Goal: Transaction & Acquisition: Purchase product/service

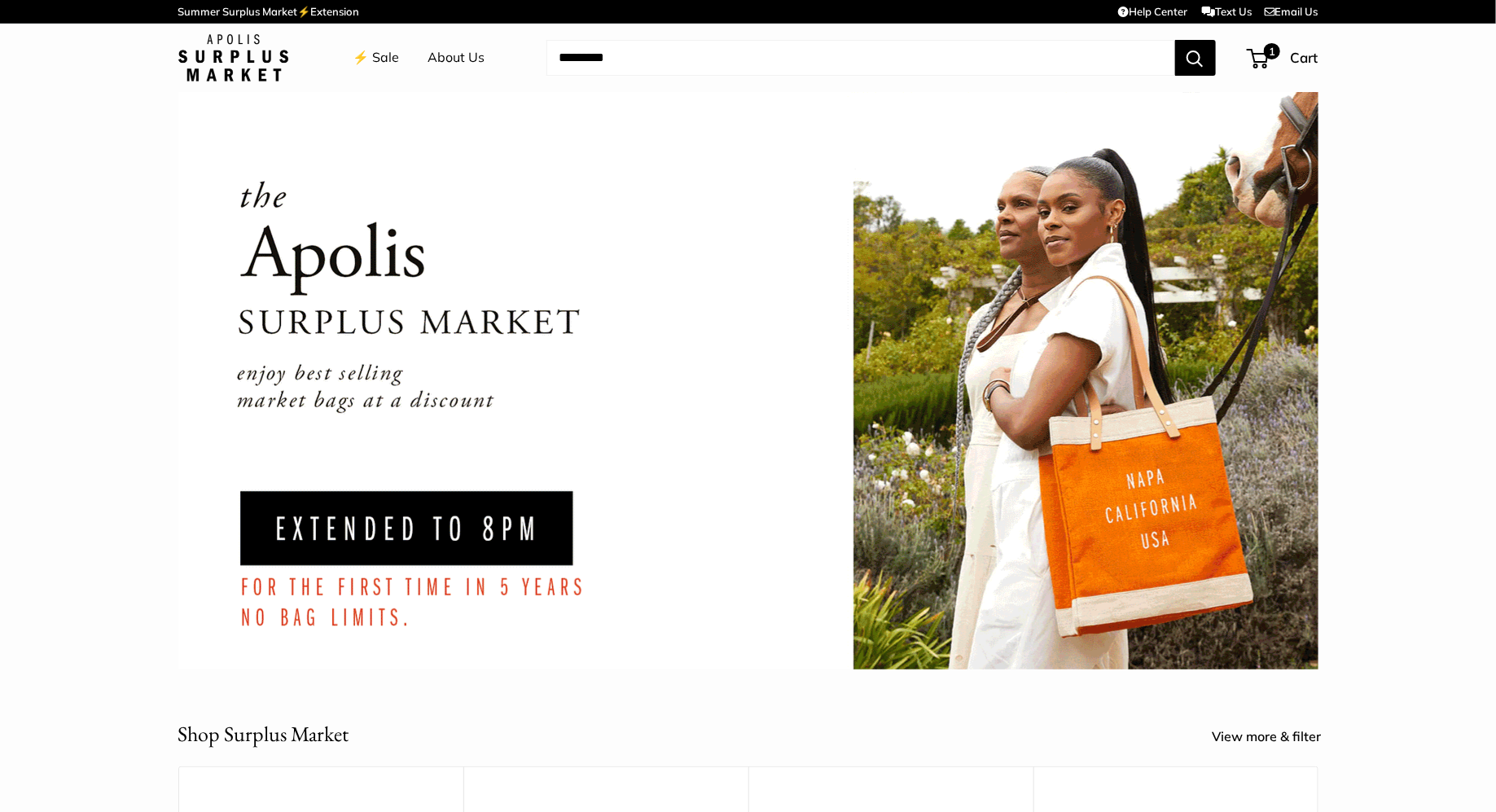
click at [372, 66] on link "⚡️ Sale" at bounding box center [376, 57] width 47 height 24
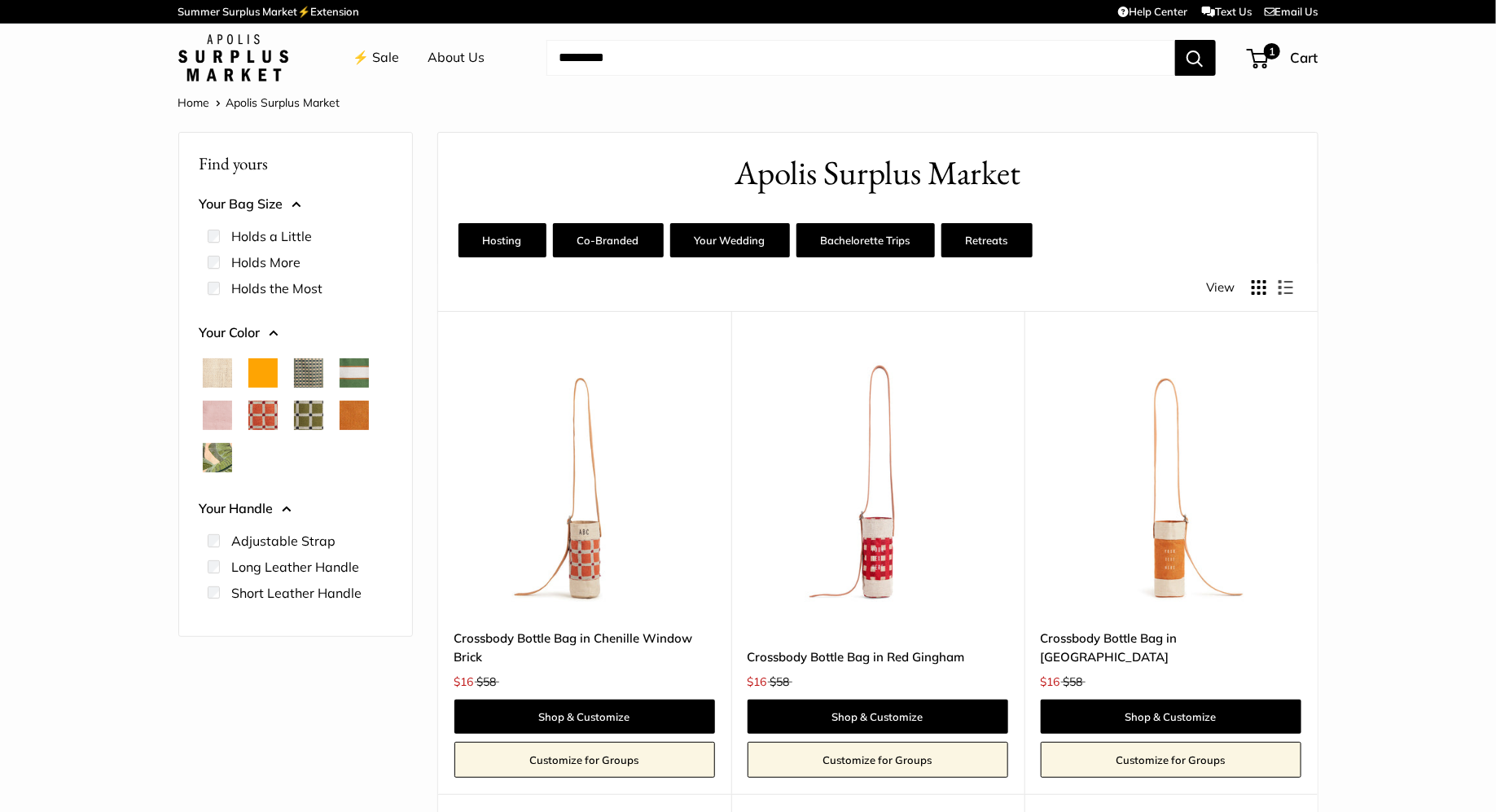
click at [257, 52] on img at bounding box center [233, 57] width 110 height 47
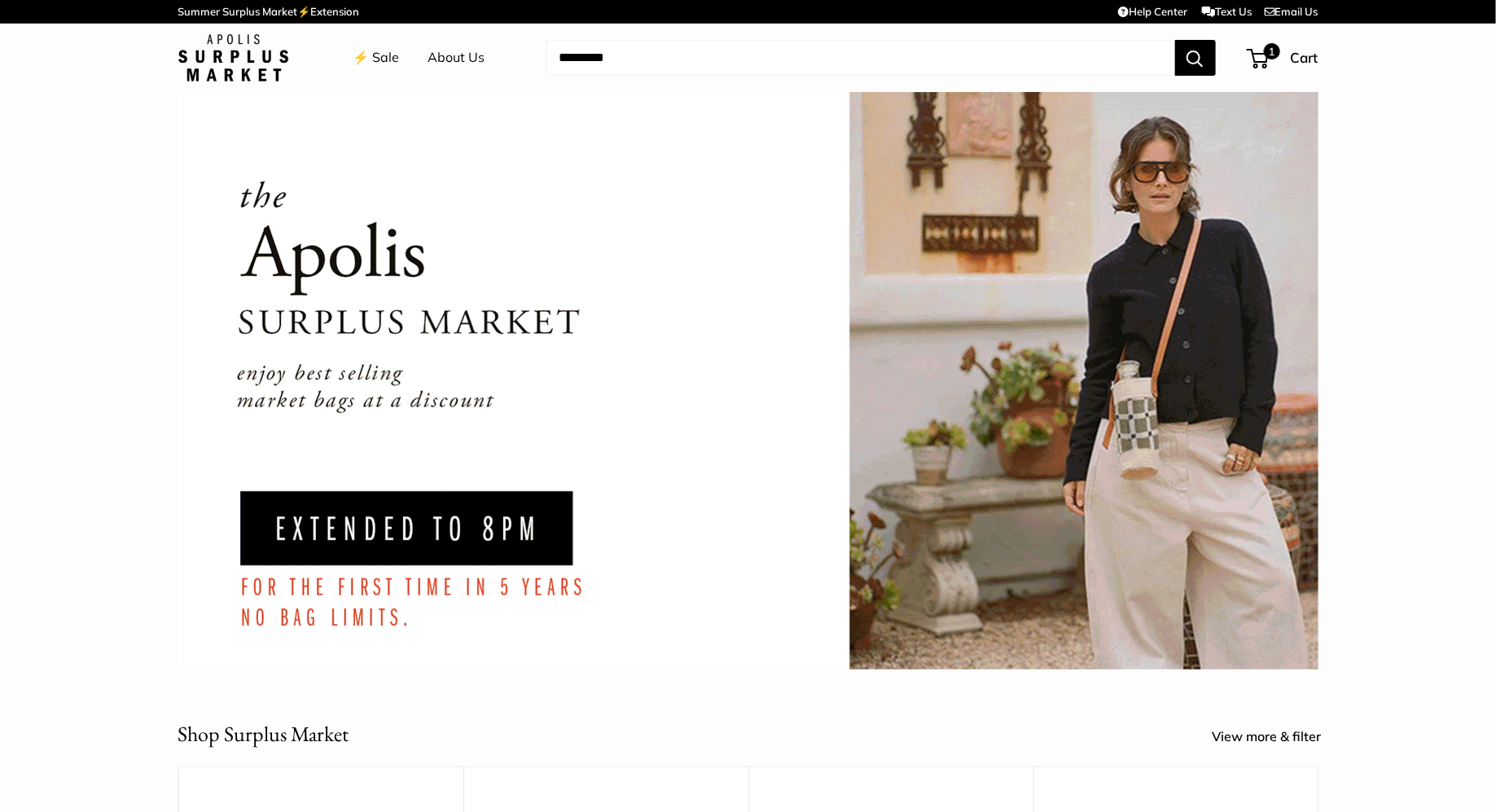
click at [388, 57] on link "⚡️ Sale" at bounding box center [376, 57] width 47 height 24
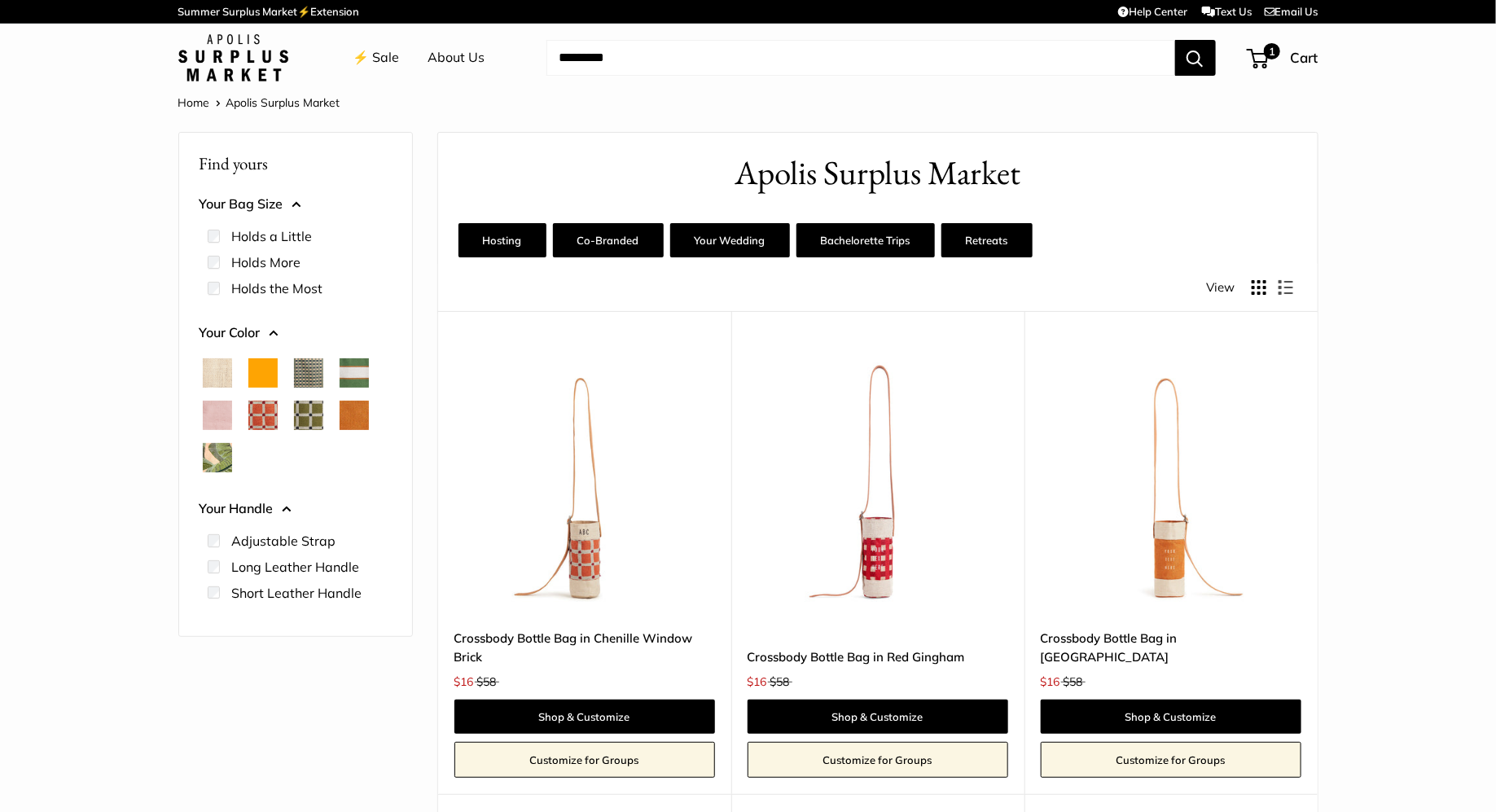
click at [228, 67] on img at bounding box center [233, 57] width 110 height 47
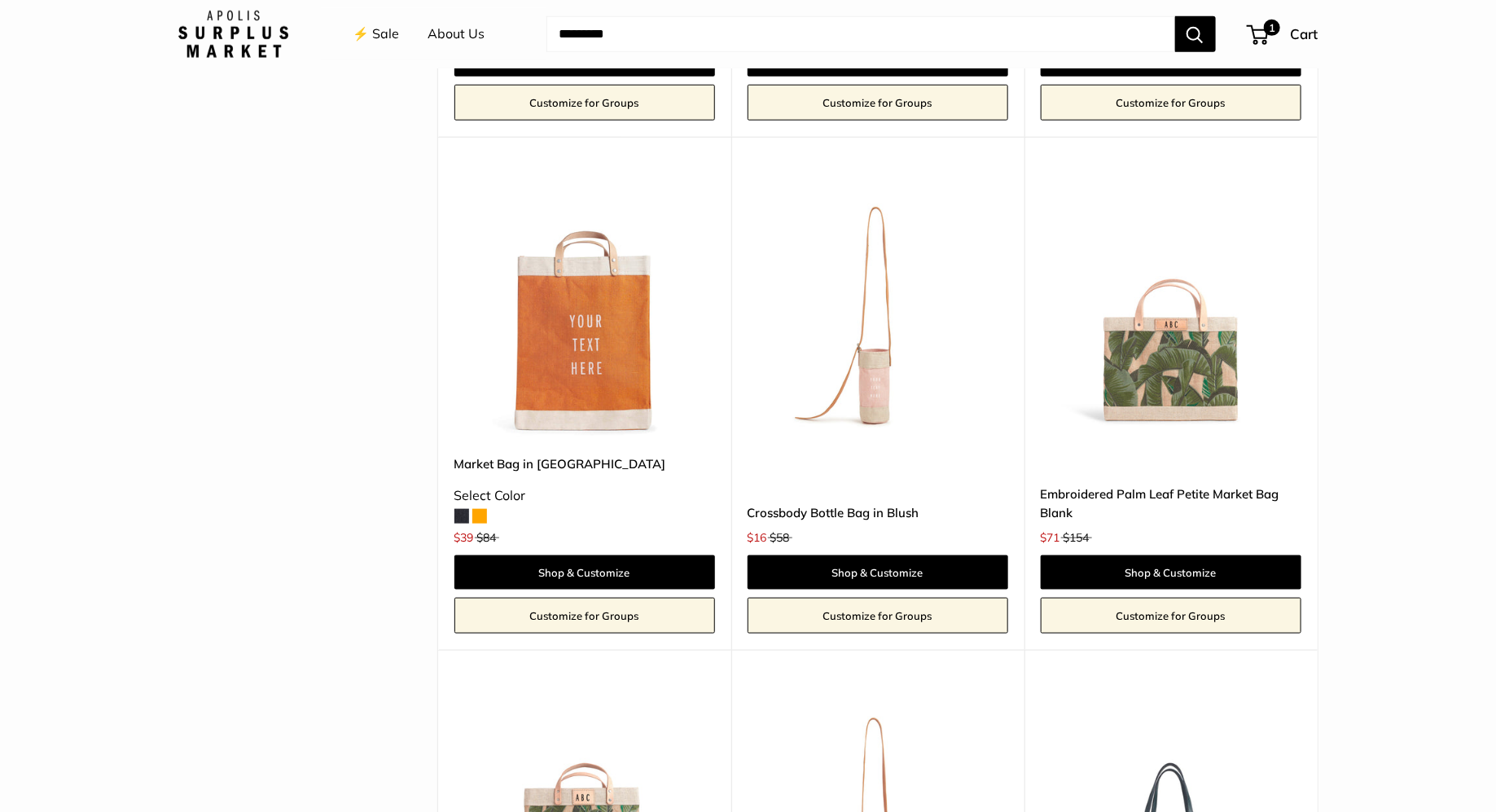
scroll to position [578, 0]
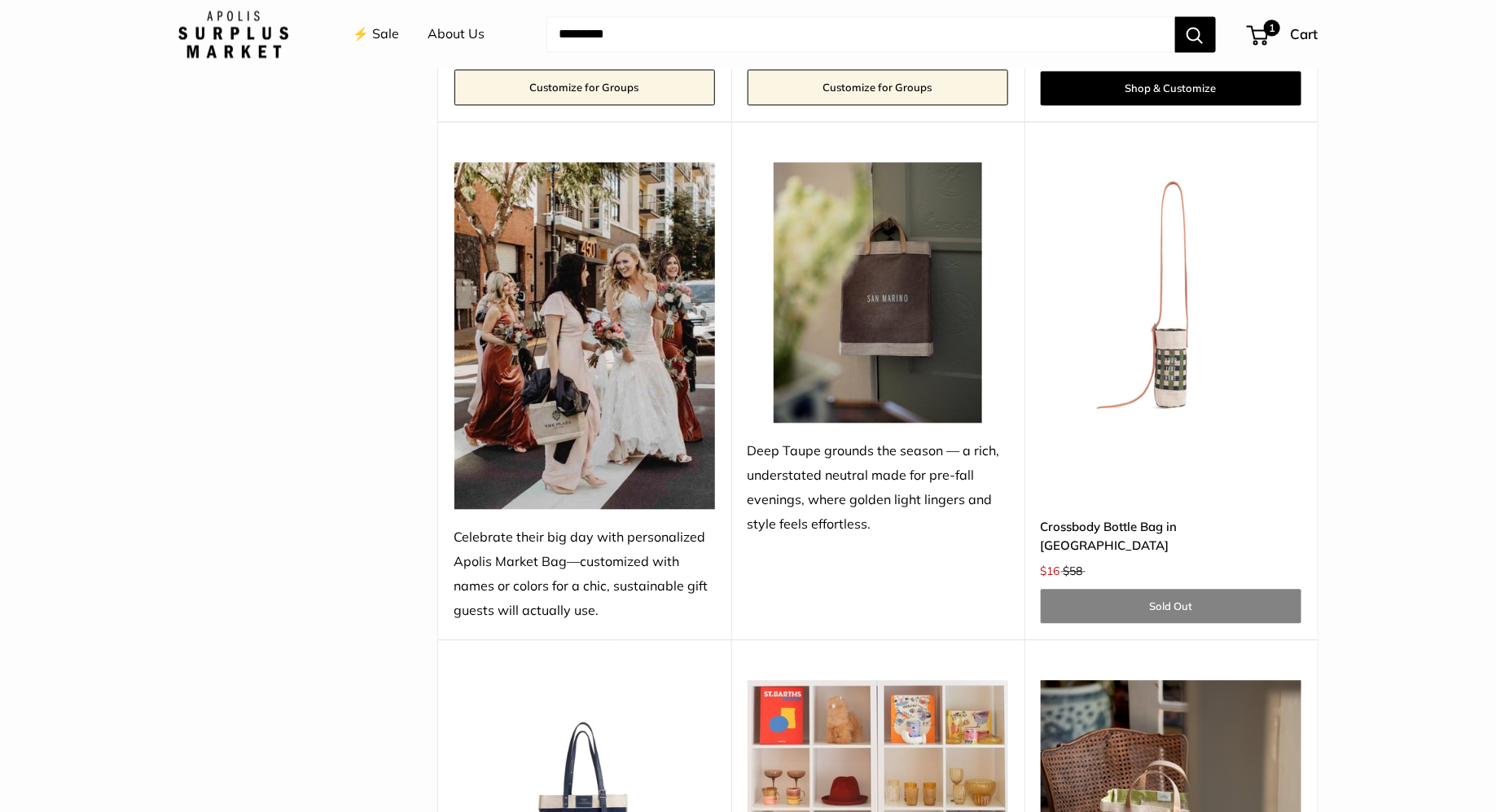
scroll to position [1703, 0]
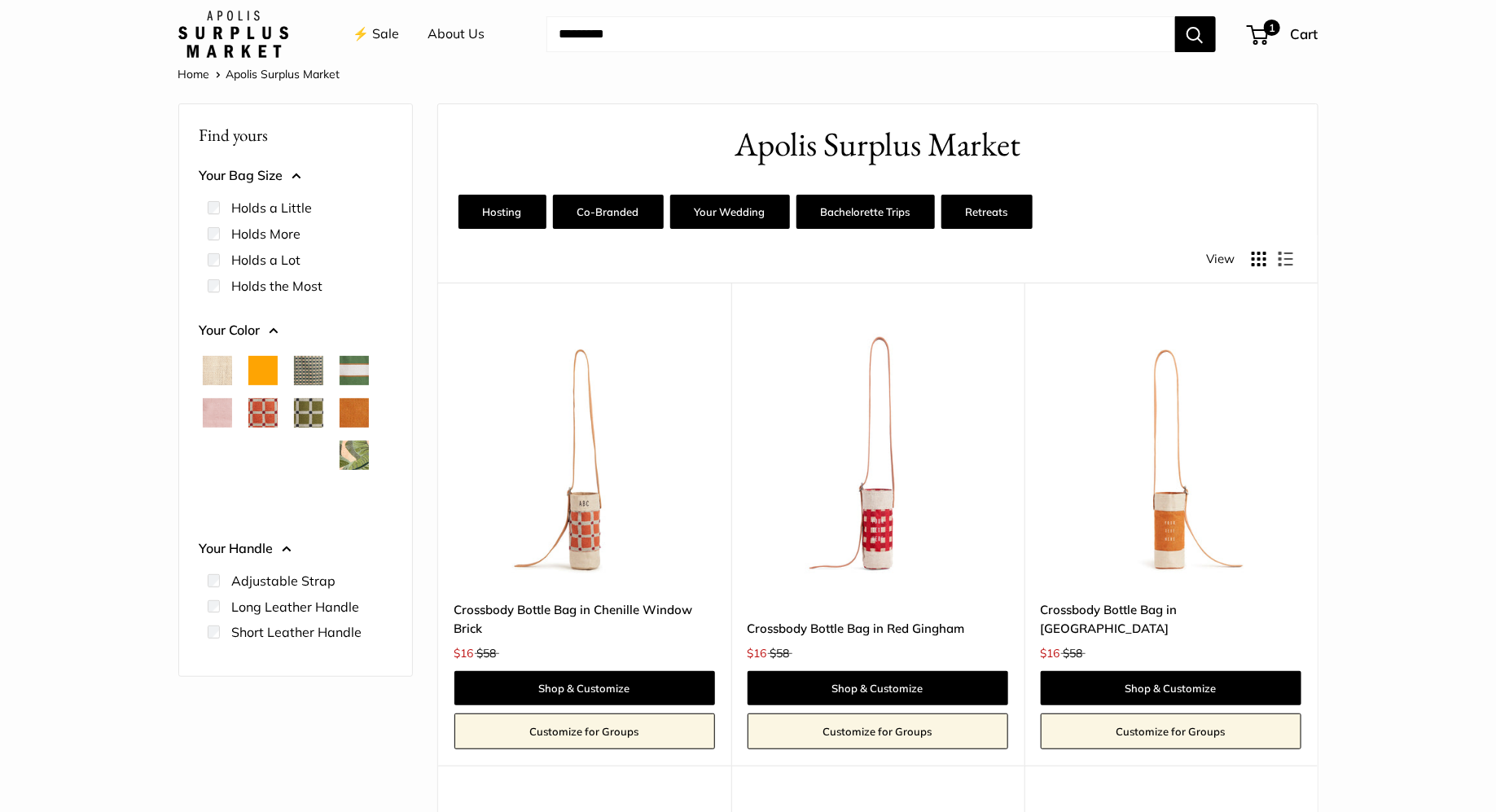
scroll to position [39, 0]
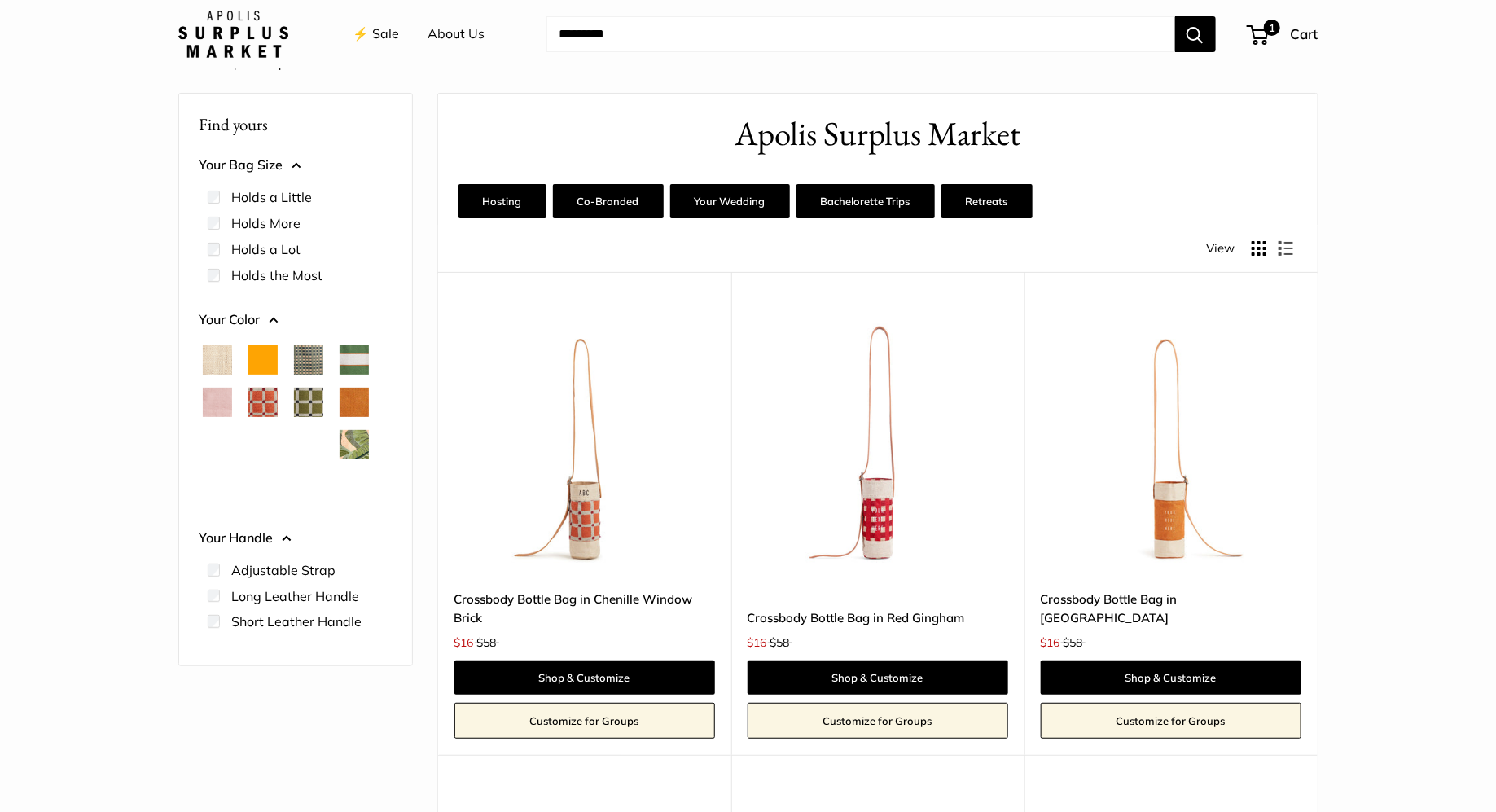
click at [0, 0] on img at bounding box center [0, 0] width 0 height 0
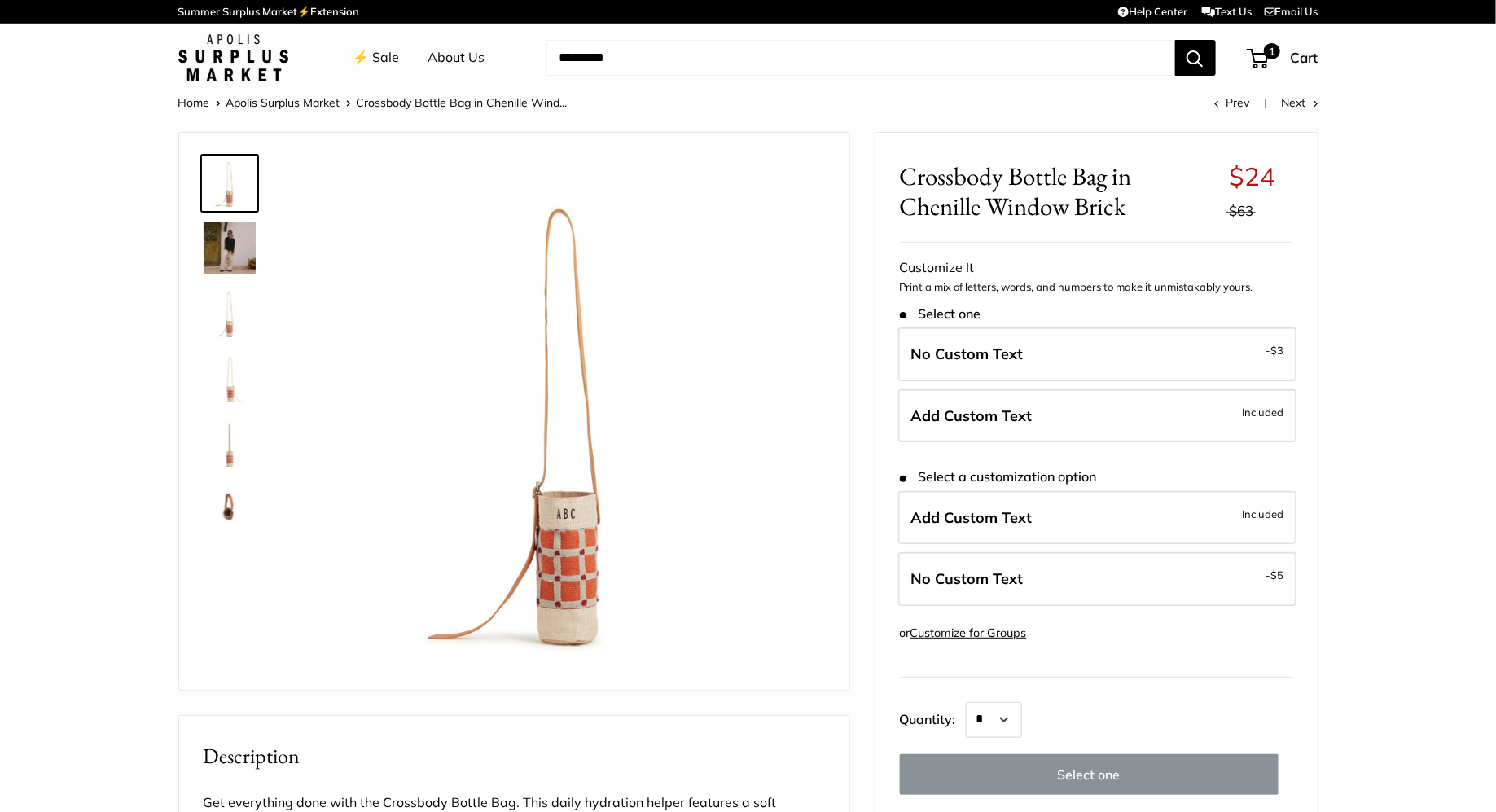
click at [368, 48] on link "⚡️ Sale" at bounding box center [376, 57] width 47 height 24
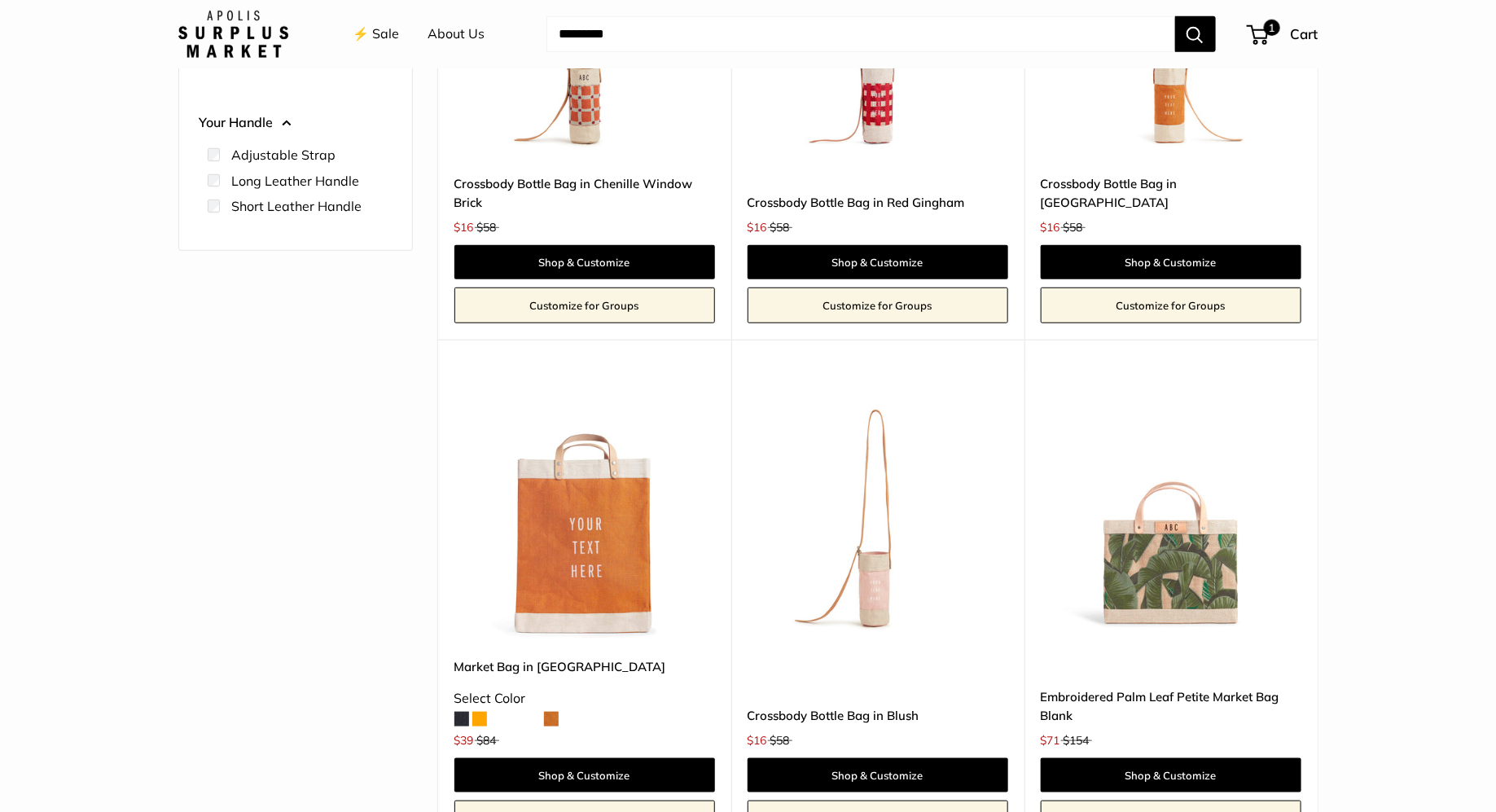
scroll to position [627, 0]
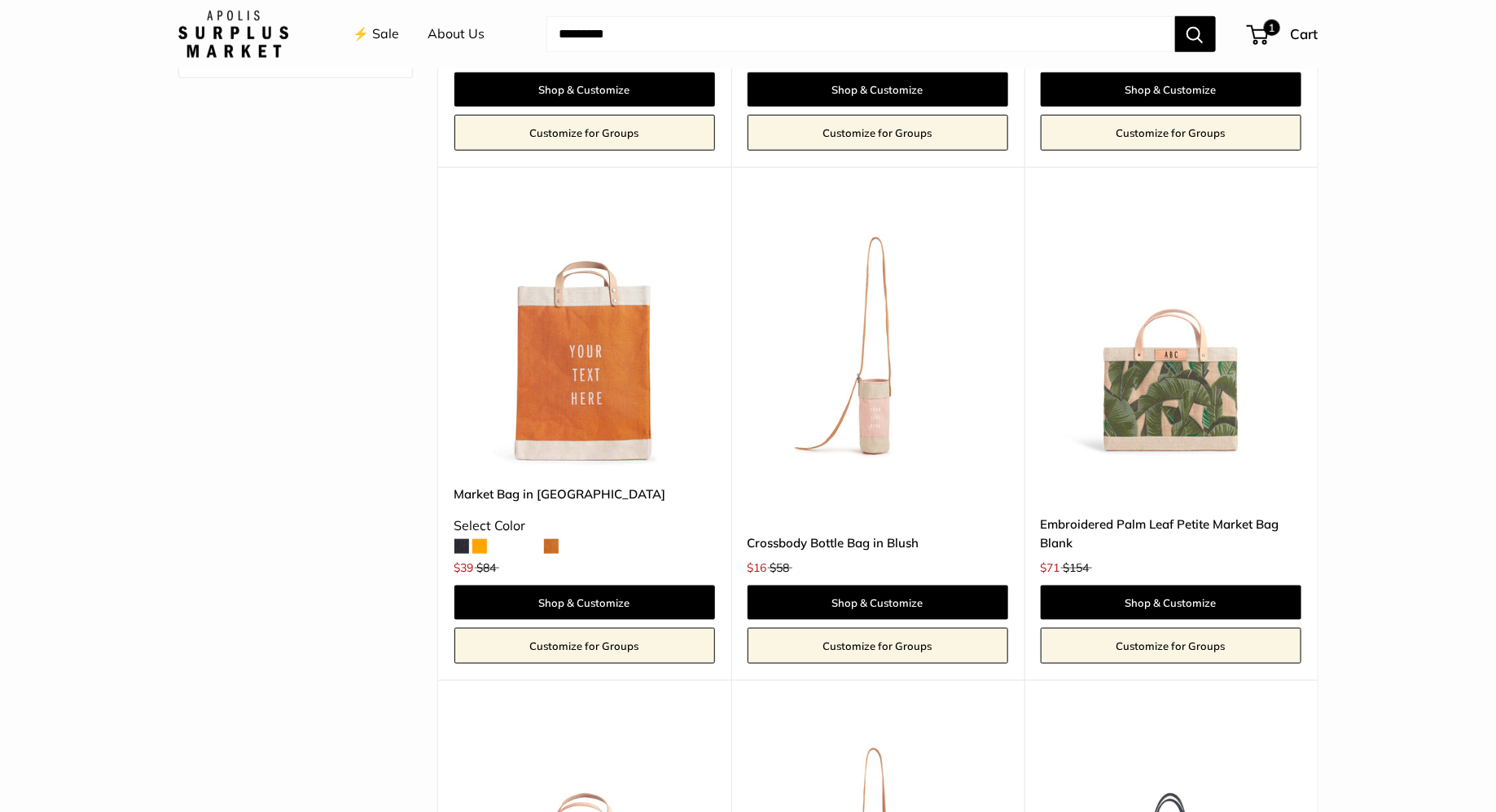
click at [0, 0] on img at bounding box center [0, 0] width 0 height 0
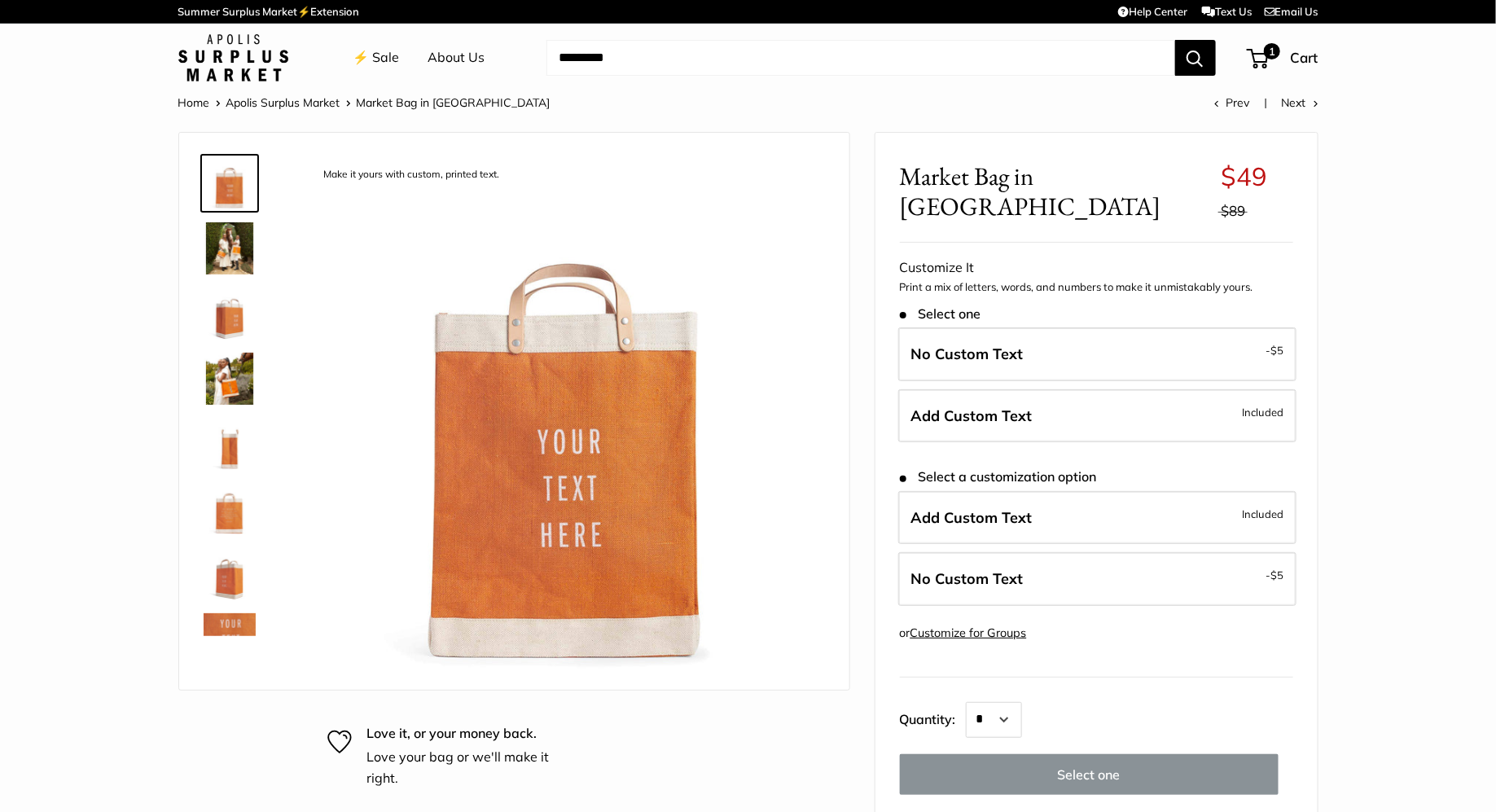
click at [385, 59] on link "⚡️ Sale" at bounding box center [376, 57] width 47 height 24
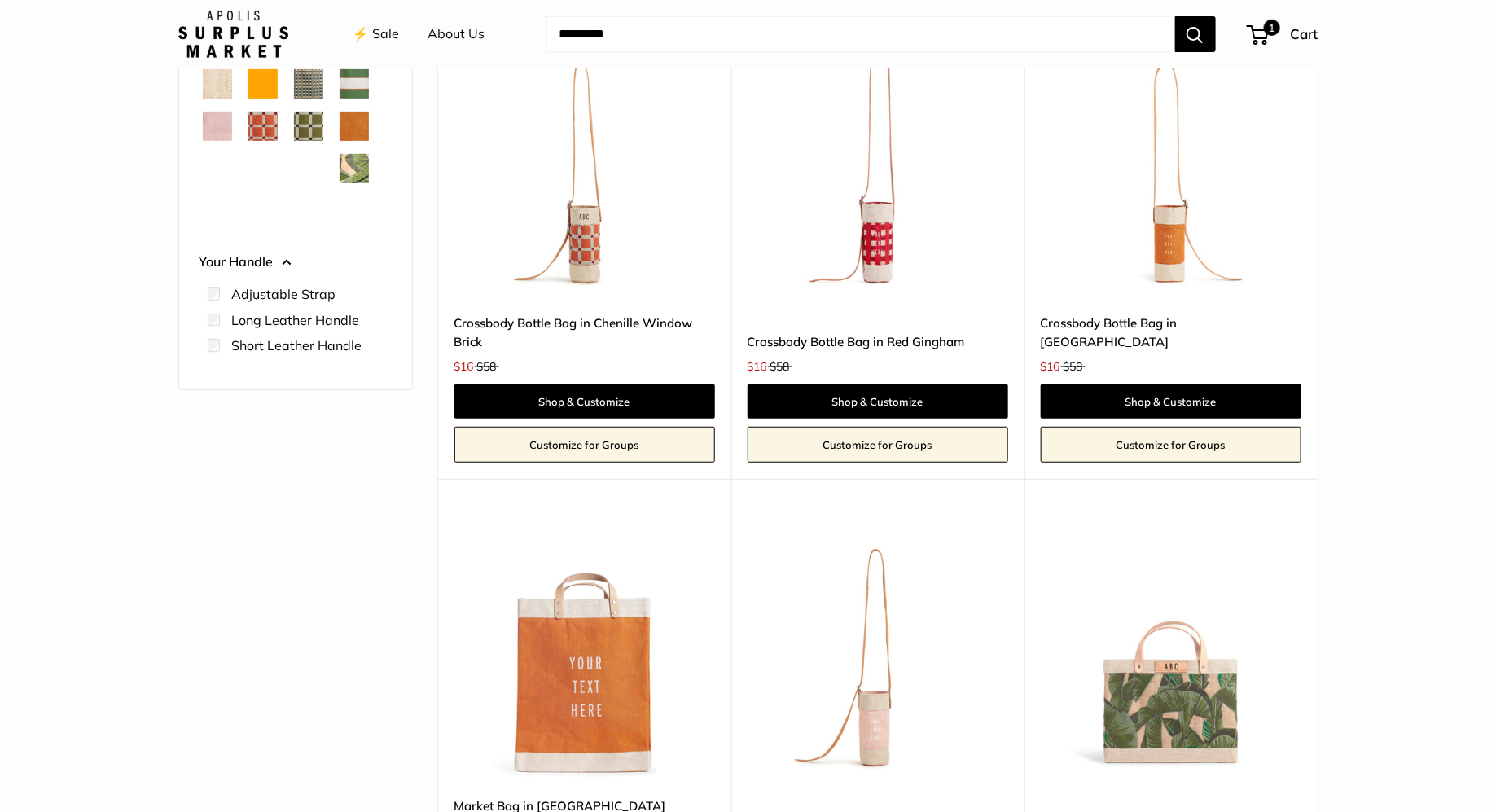
scroll to position [695, 0]
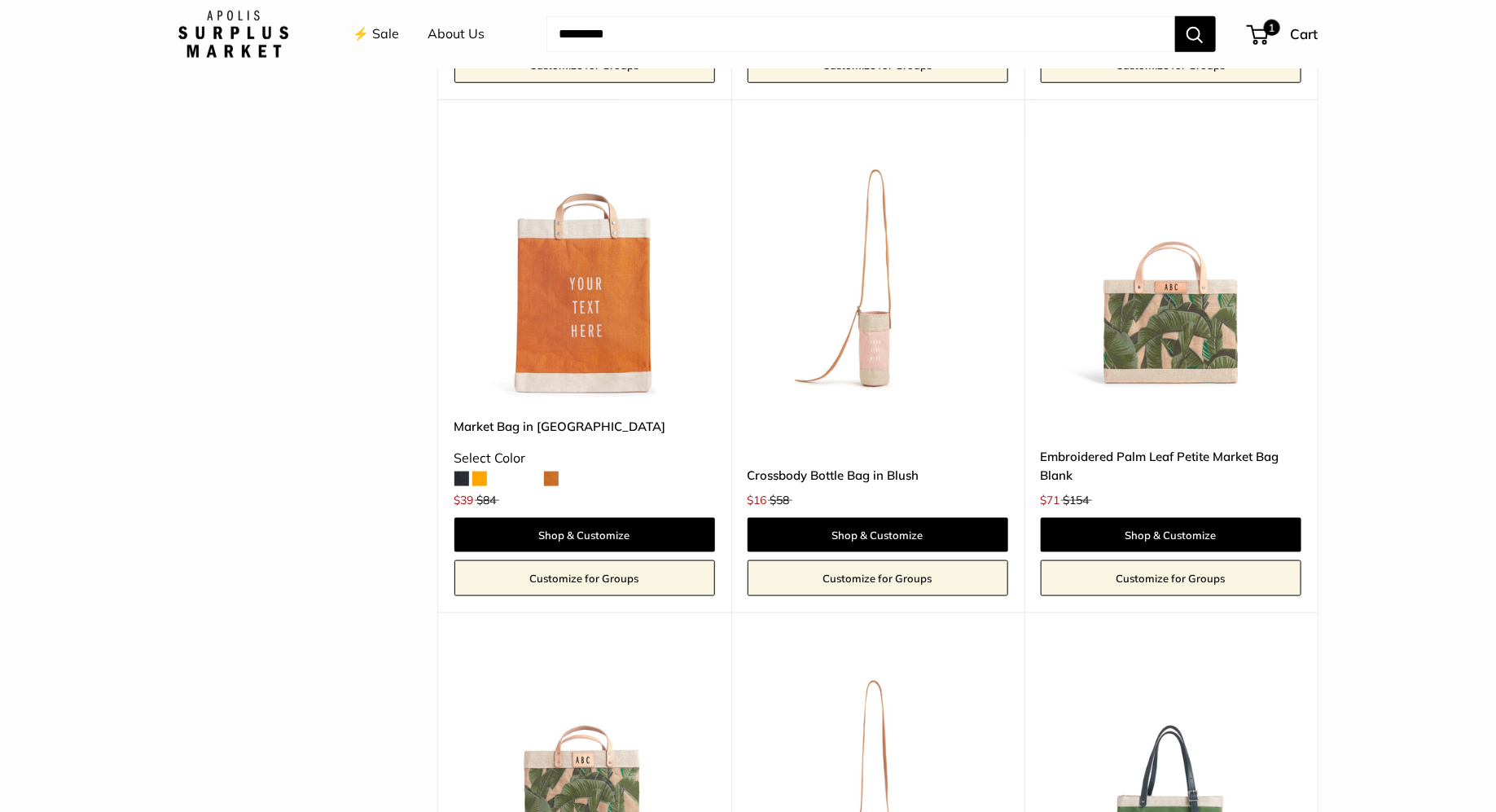
click at [0, 0] on img at bounding box center [0, 0] width 0 height 0
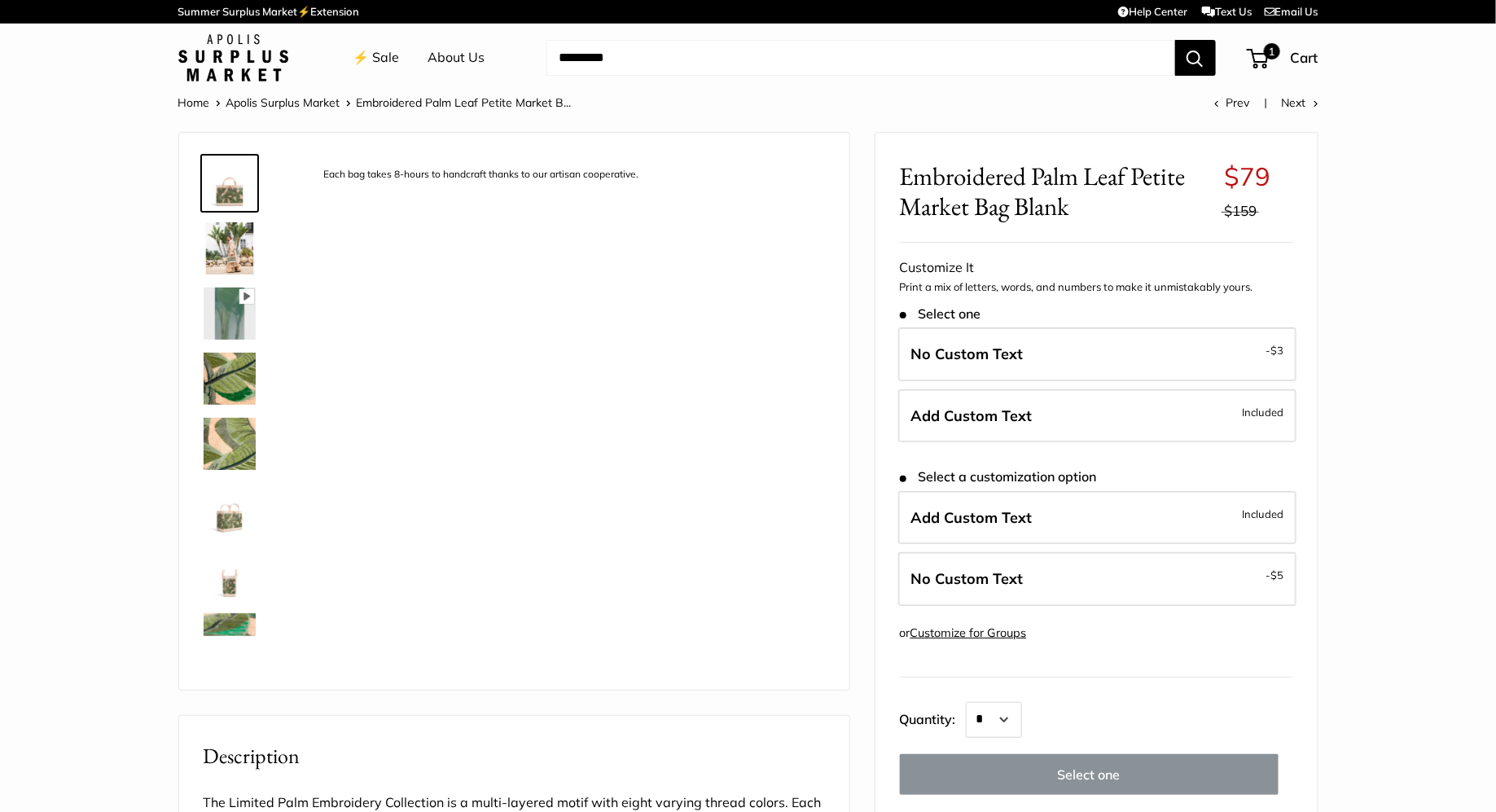
click at [377, 53] on link "⚡️ Sale" at bounding box center [376, 57] width 47 height 24
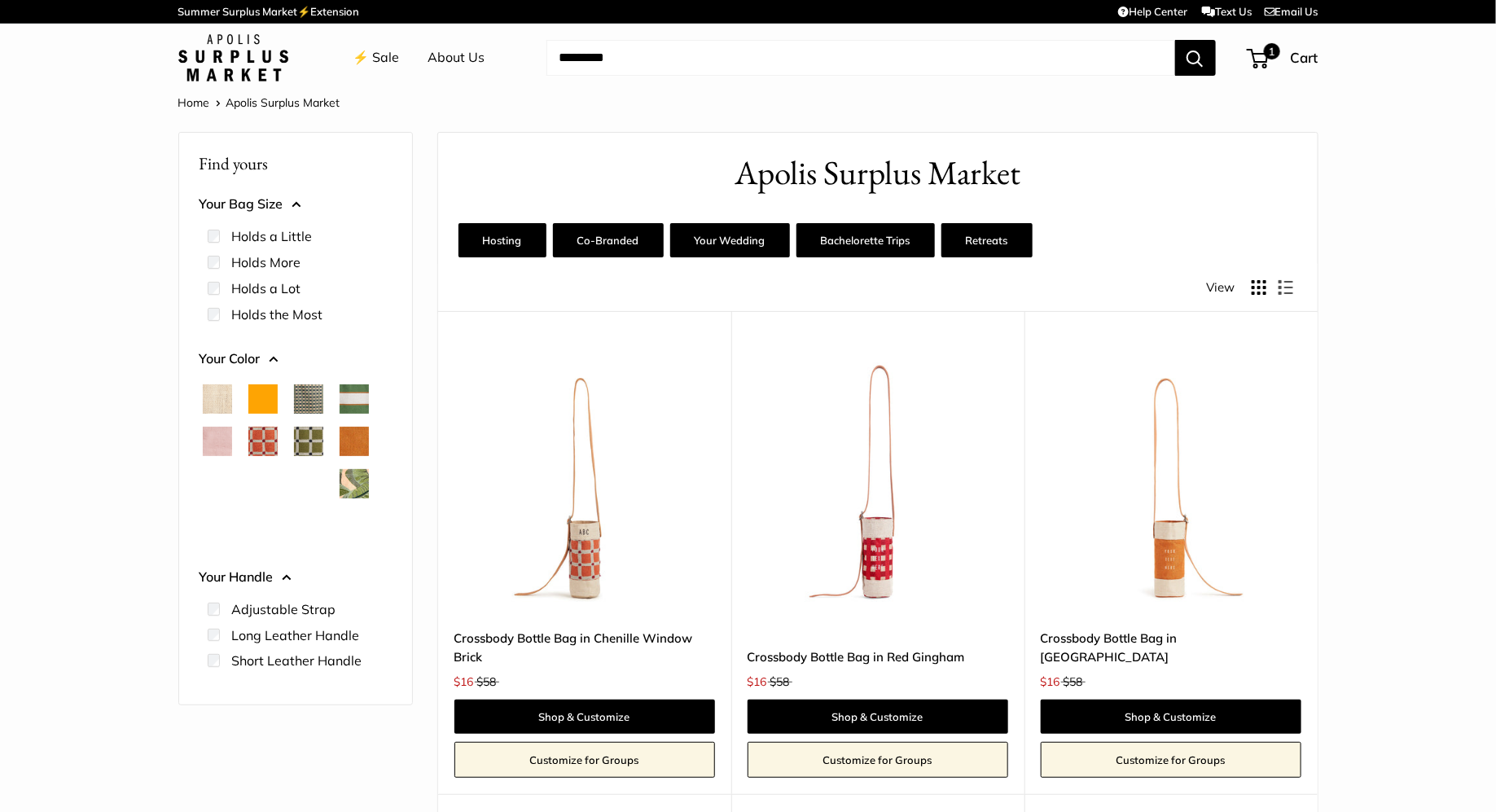
click at [0, 0] on img at bounding box center [0, 0] width 0 height 0
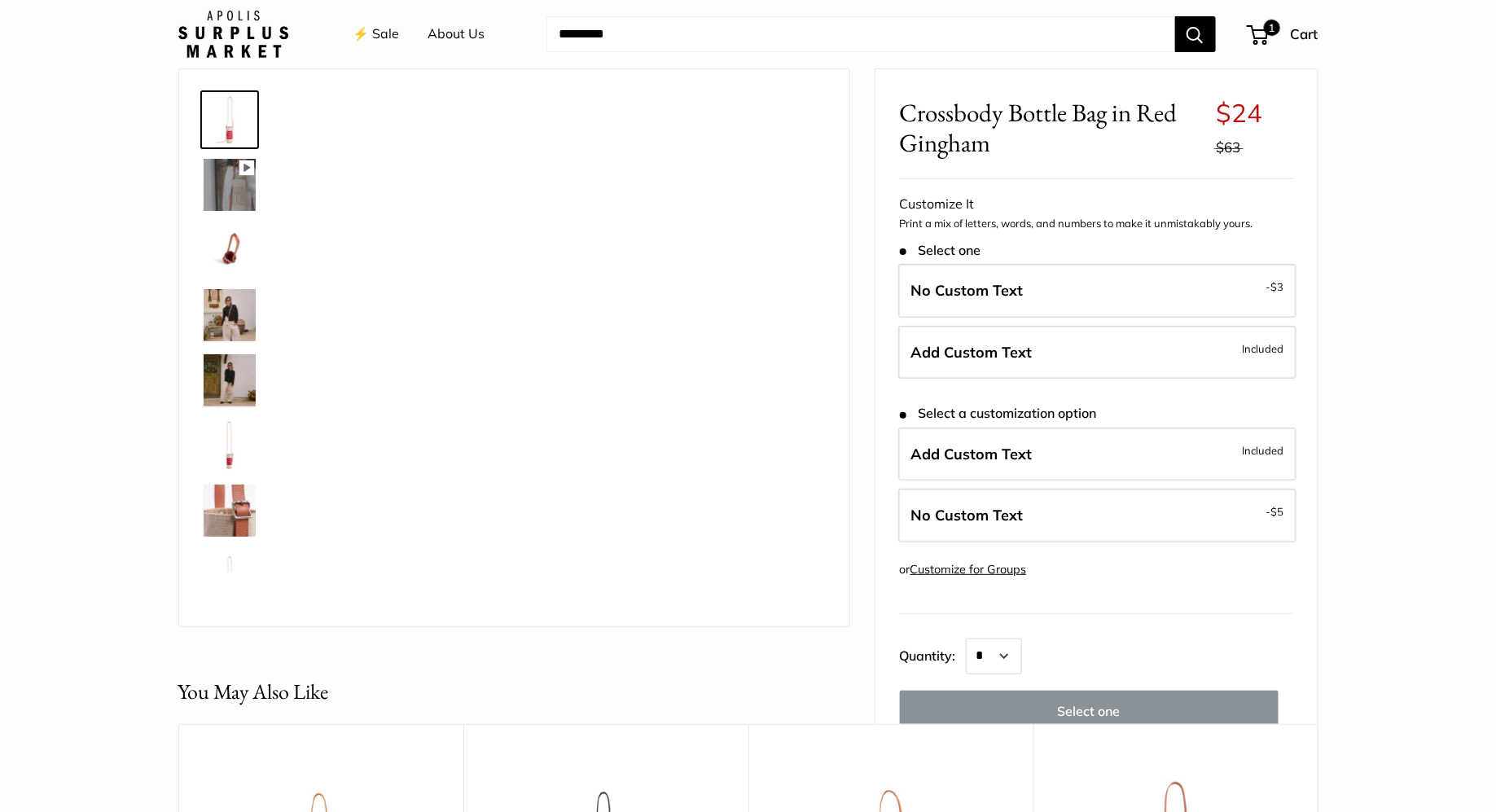
scroll to position [66, 0]
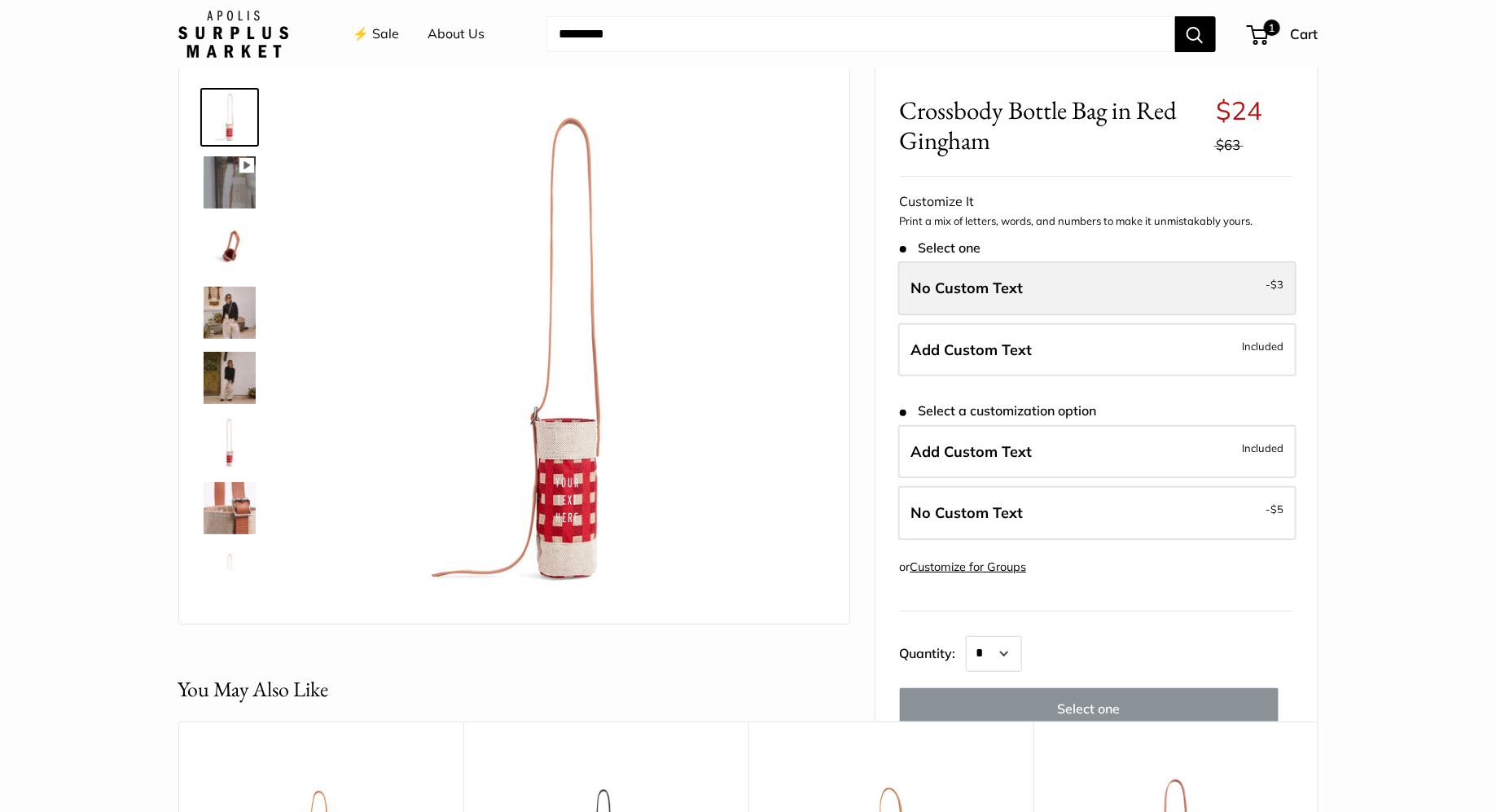
click at [958, 286] on span "No Custom Text" at bounding box center [967, 287] width 112 height 18
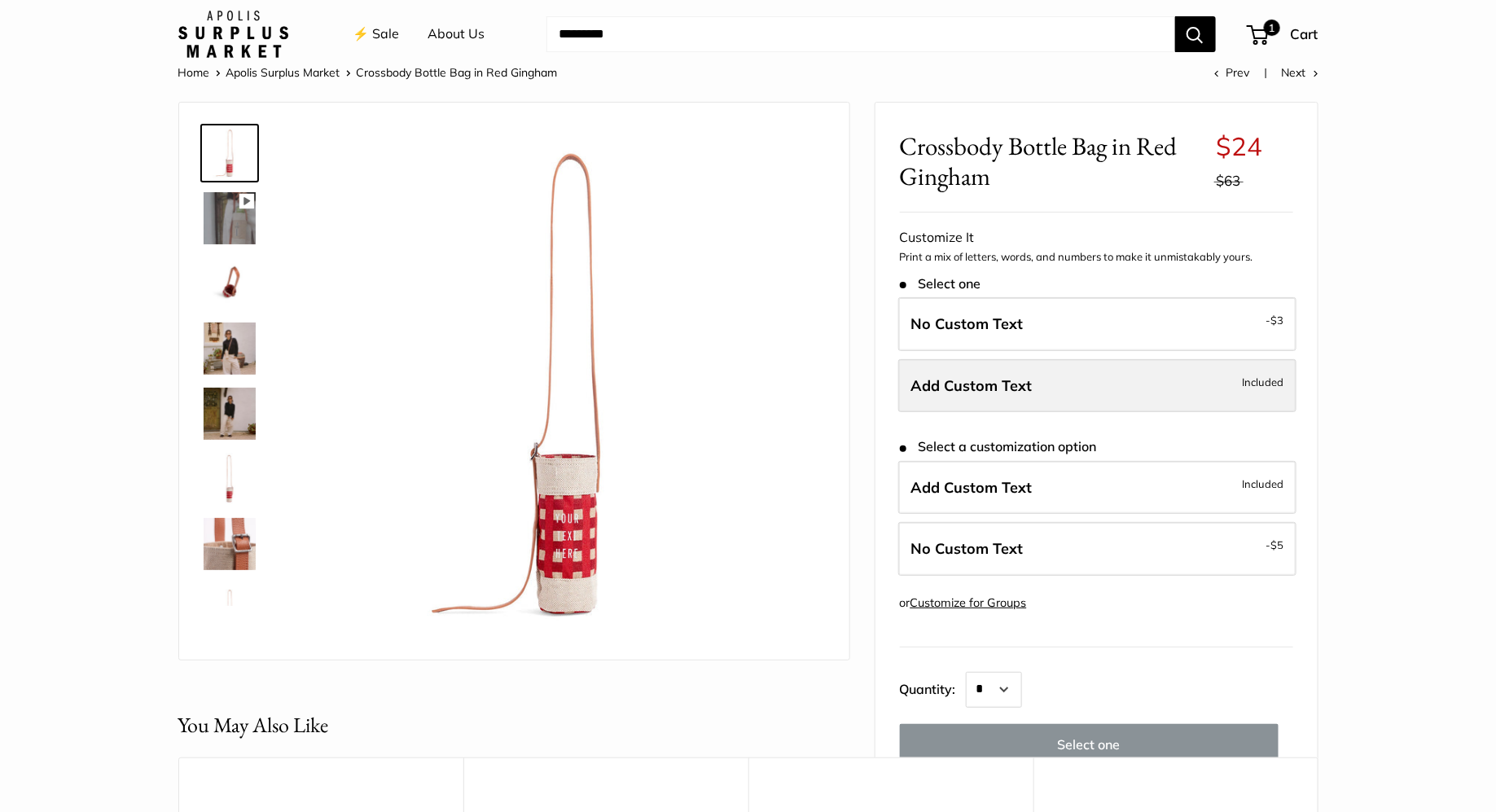
scroll to position [20, 0]
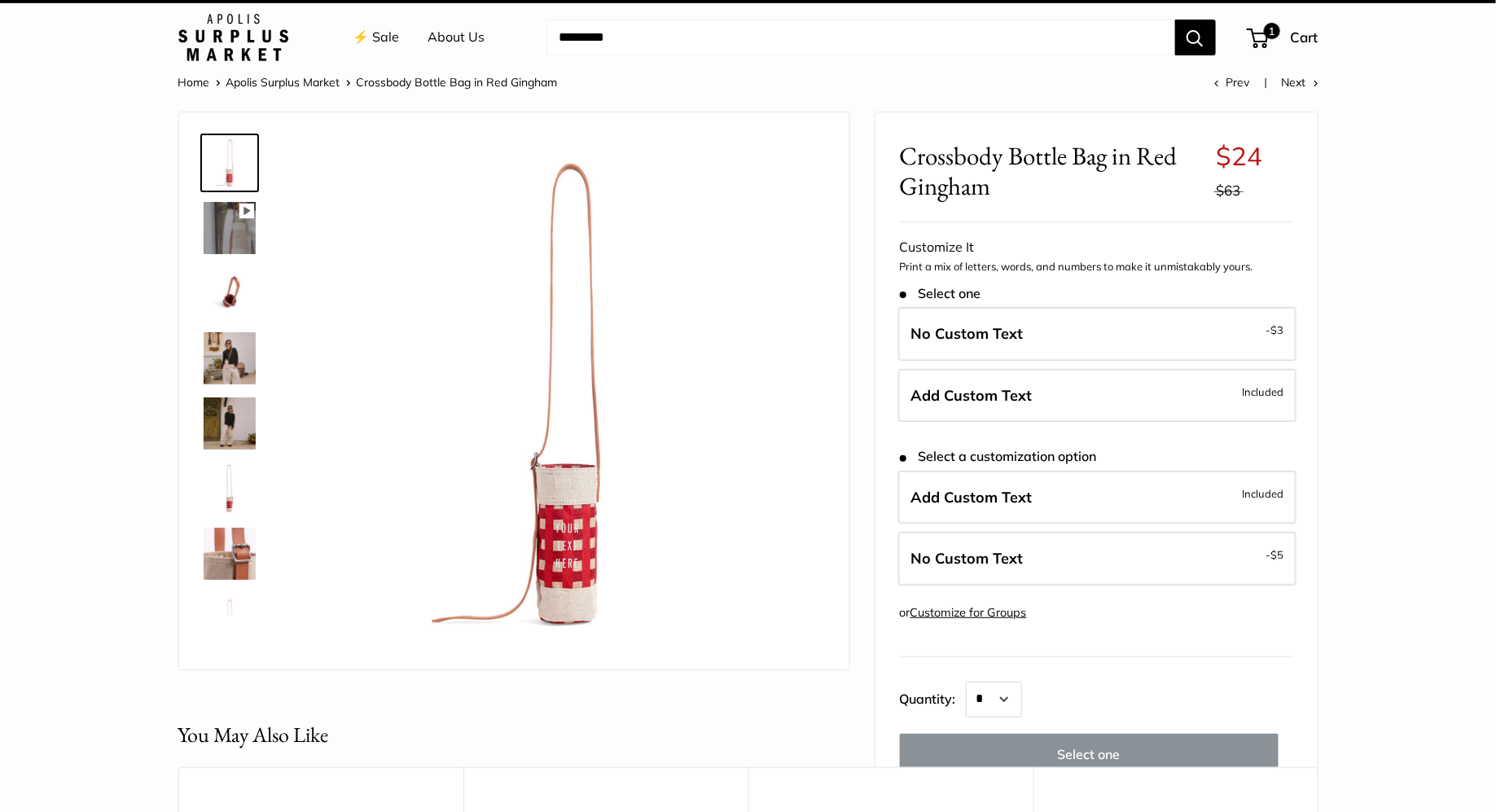
click at [381, 41] on link "⚡️ Sale" at bounding box center [376, 37] width 47 height 24
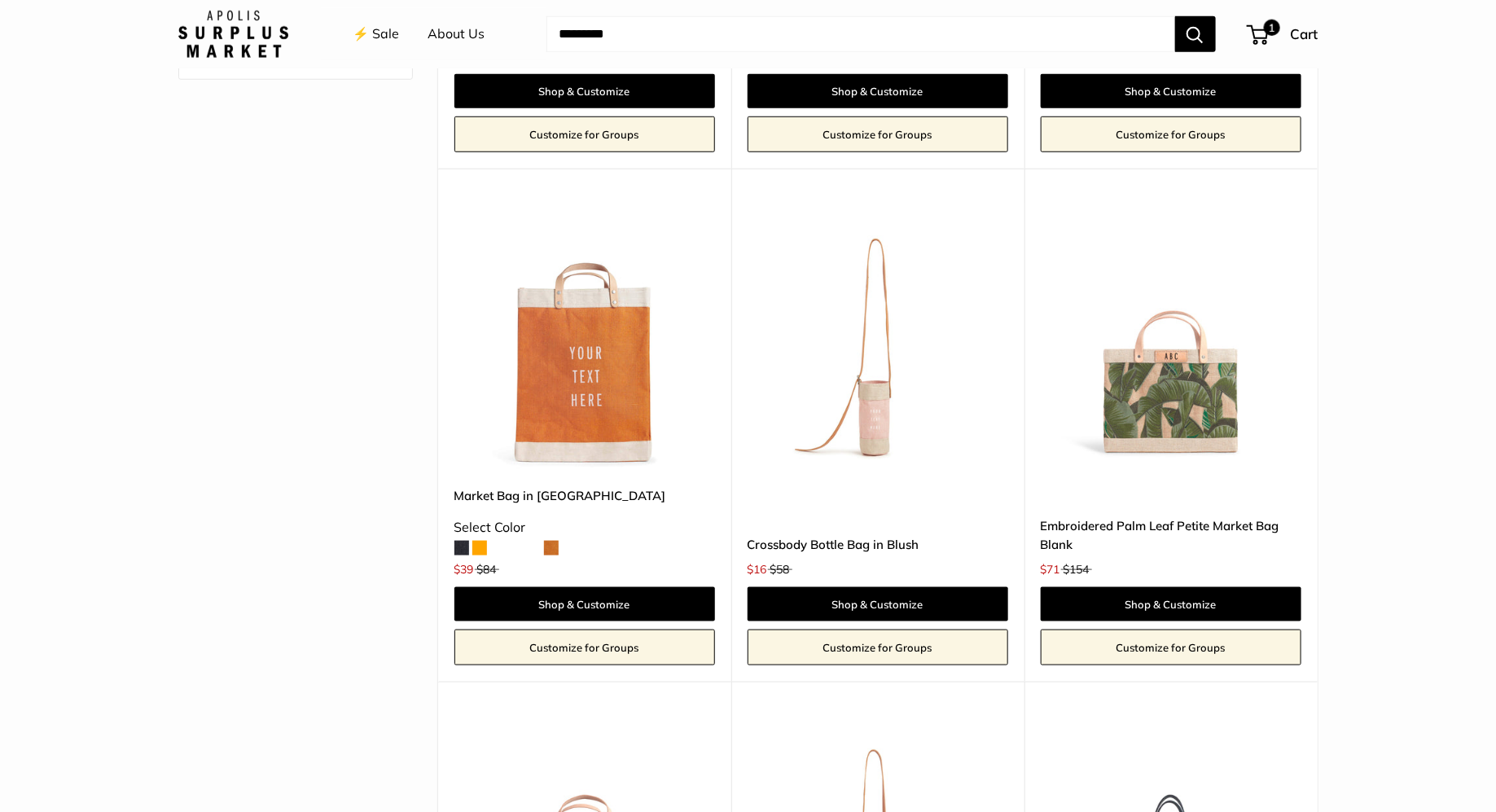
scroll to position [654, 0]
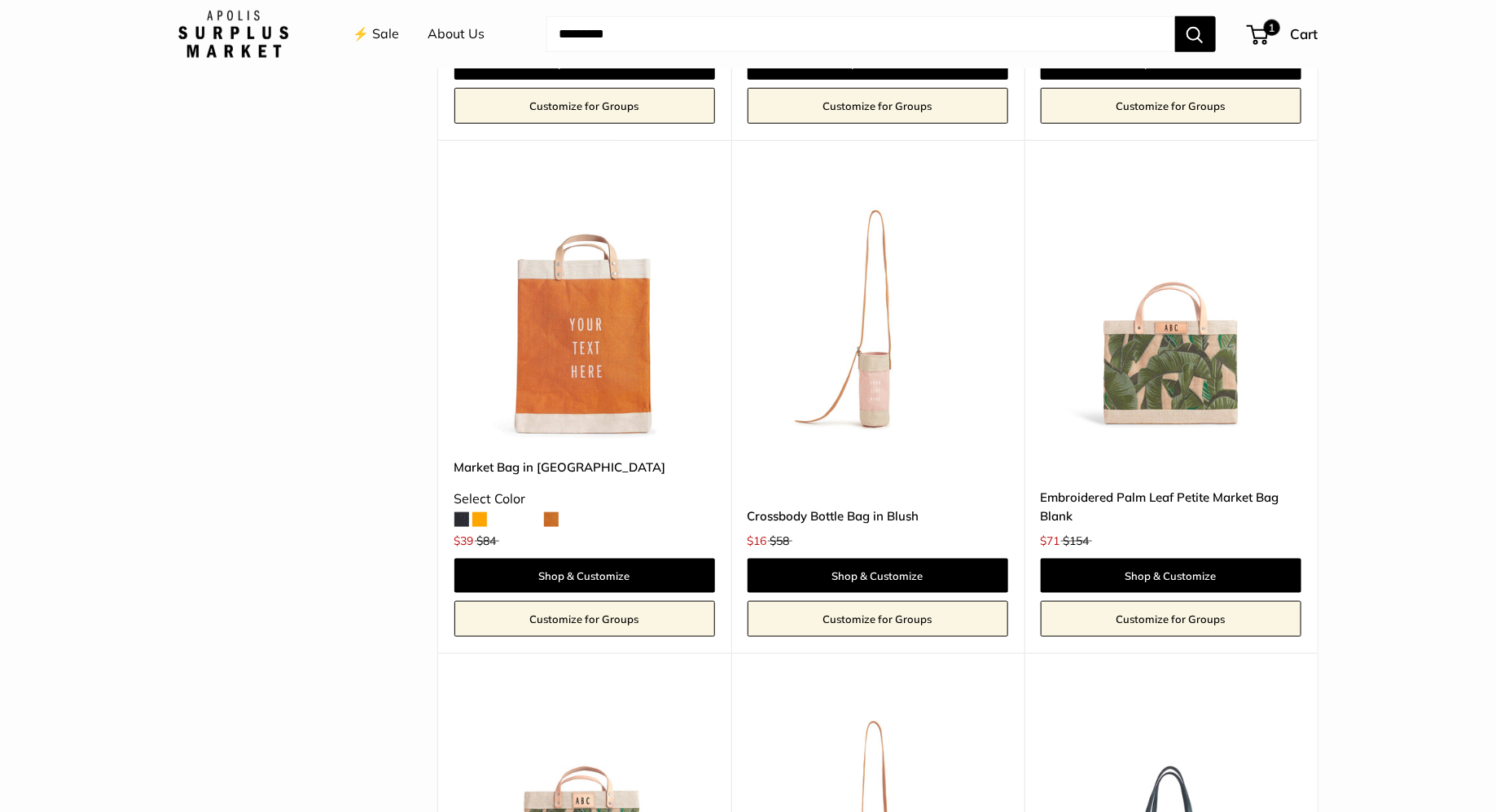
click at [0, 0] on img at bounding box center [0, 0] width 0 height 0
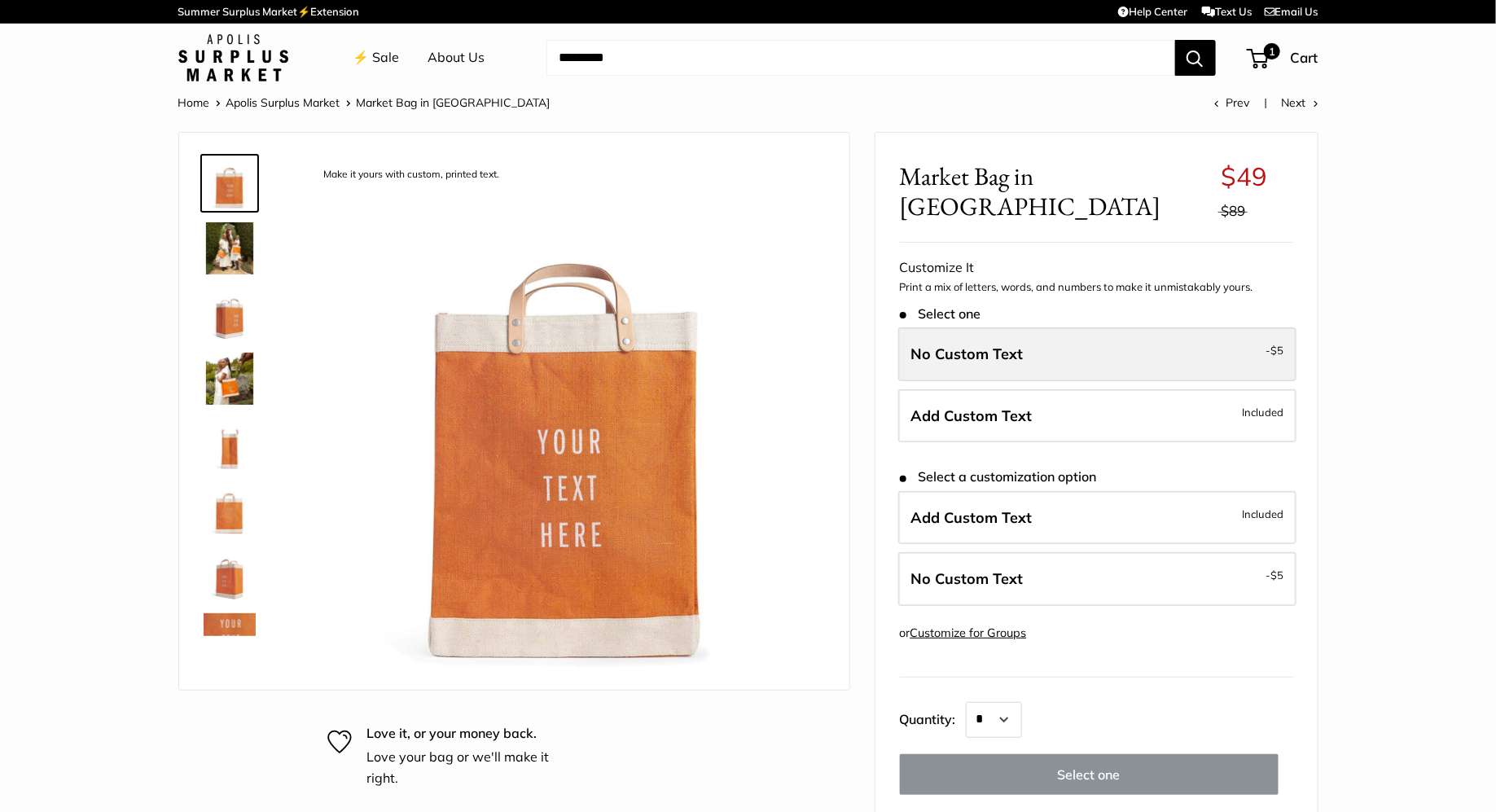
click at [960, 333] on label "No Custom Text - $5" at bounding box center [1098, 354] width 398 height 54
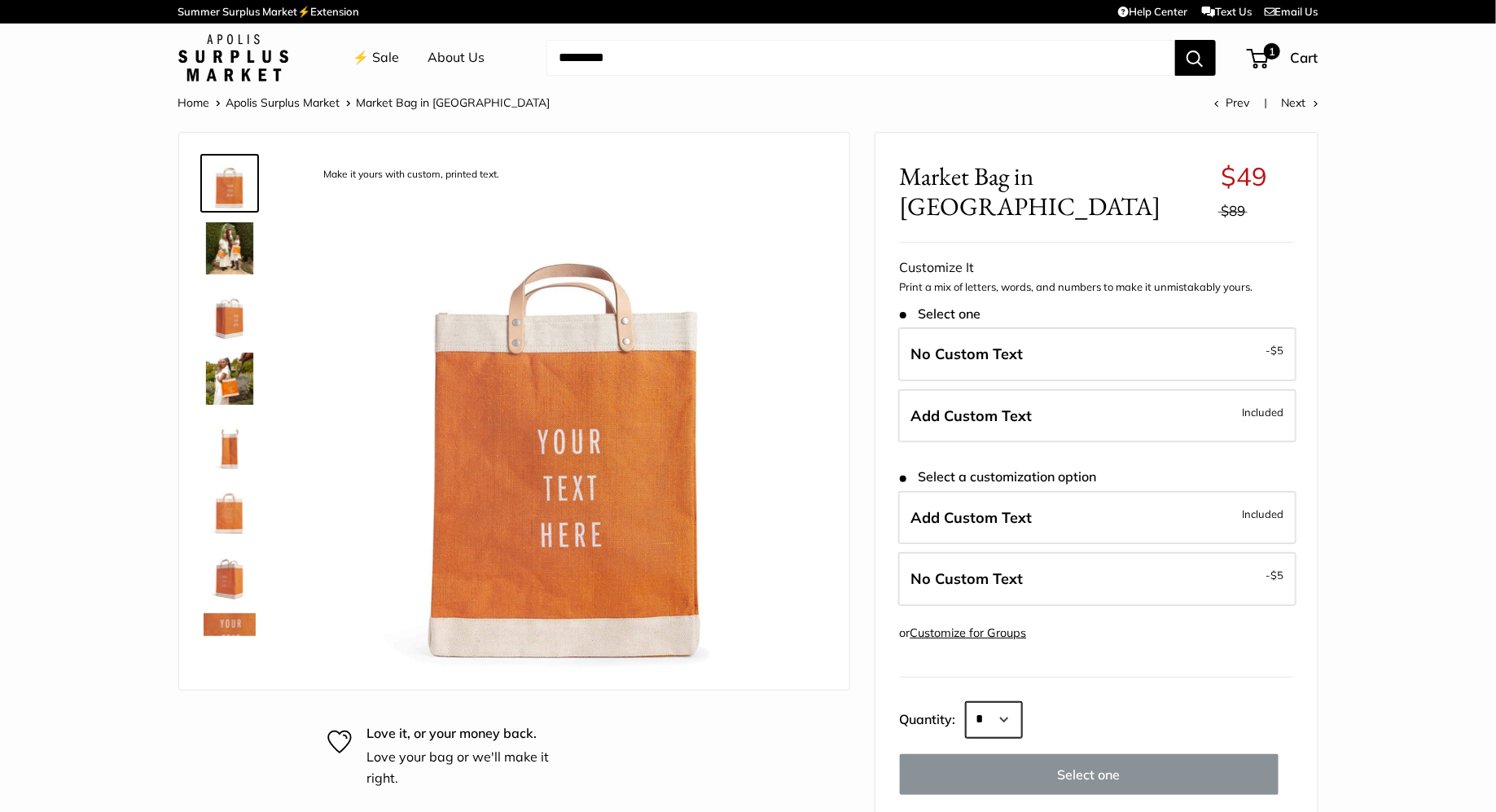
click at [1001, 702] on select "* * * * * * * * * ***" at bounding box center [994, 720] width 56 height 36
select select "*"
click at [966, 702] on select "* * * * * * * * * ***" at bounding box center [994, 720] width 56 height 36
click at [199, 65] on img at bounding box center [233, 57] width 110 height 47
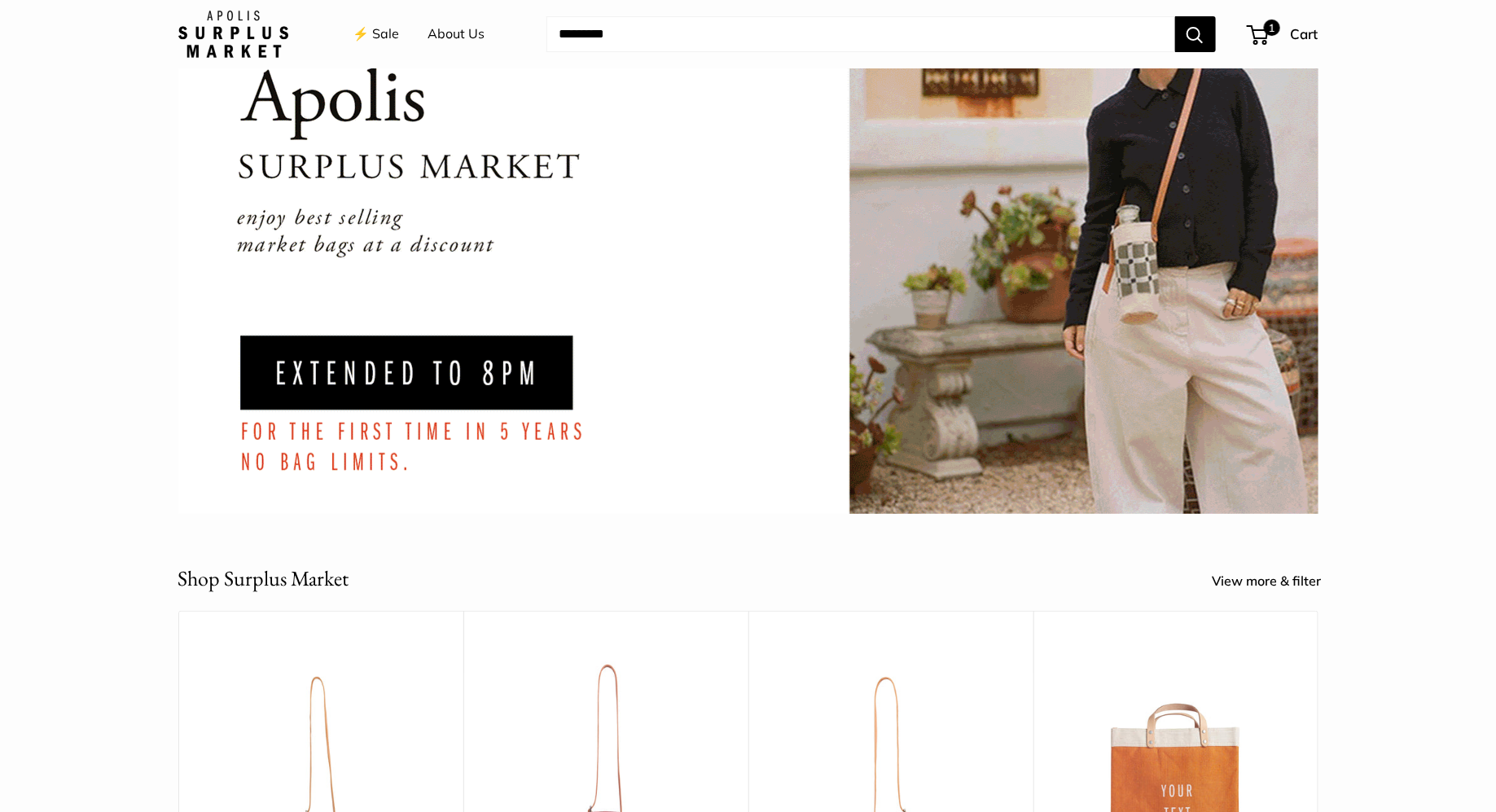
scroll to position [817, 0]
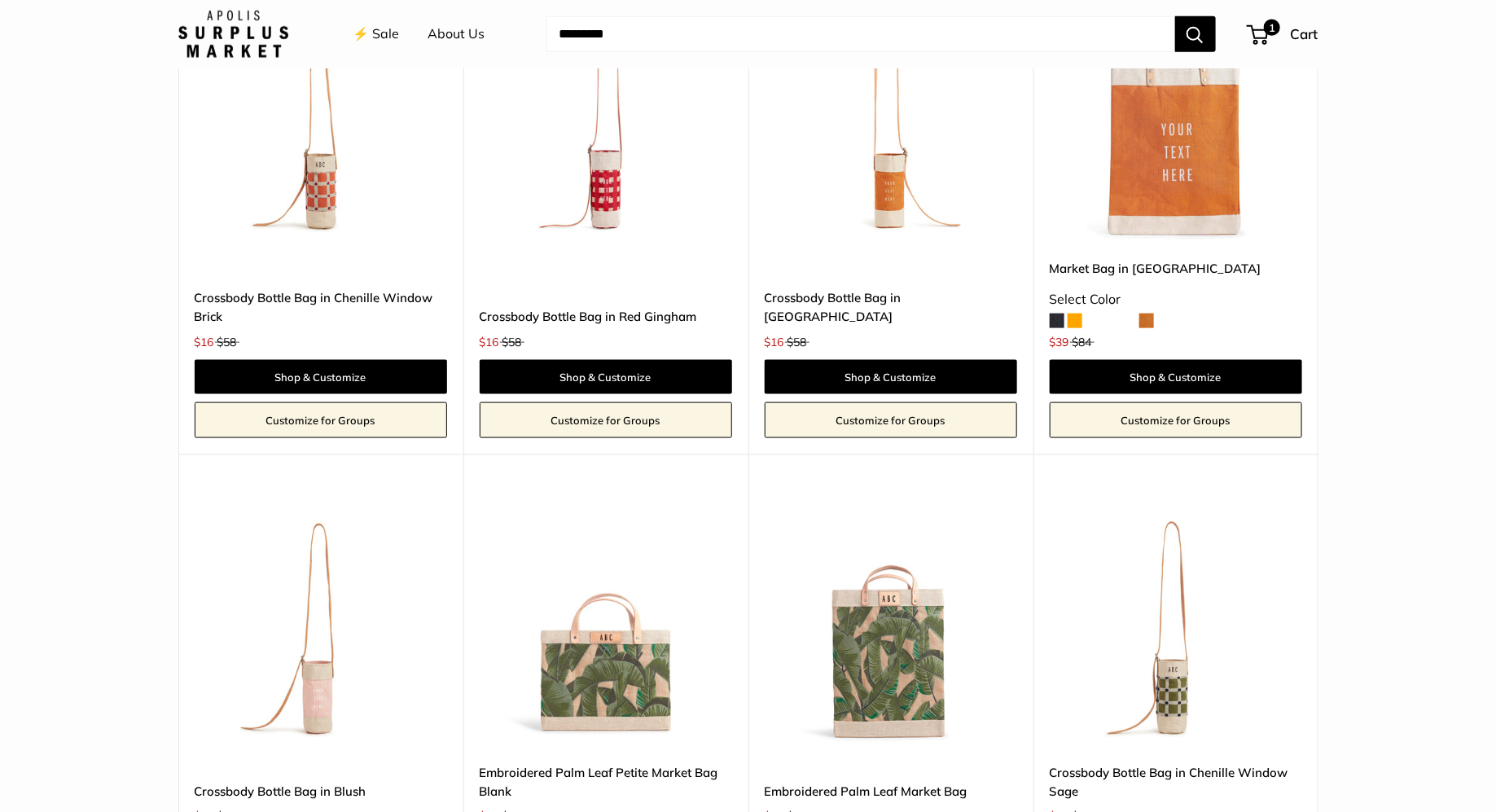
click at [0, 0] on img at bounding box center [0, 0] width 0 height 0
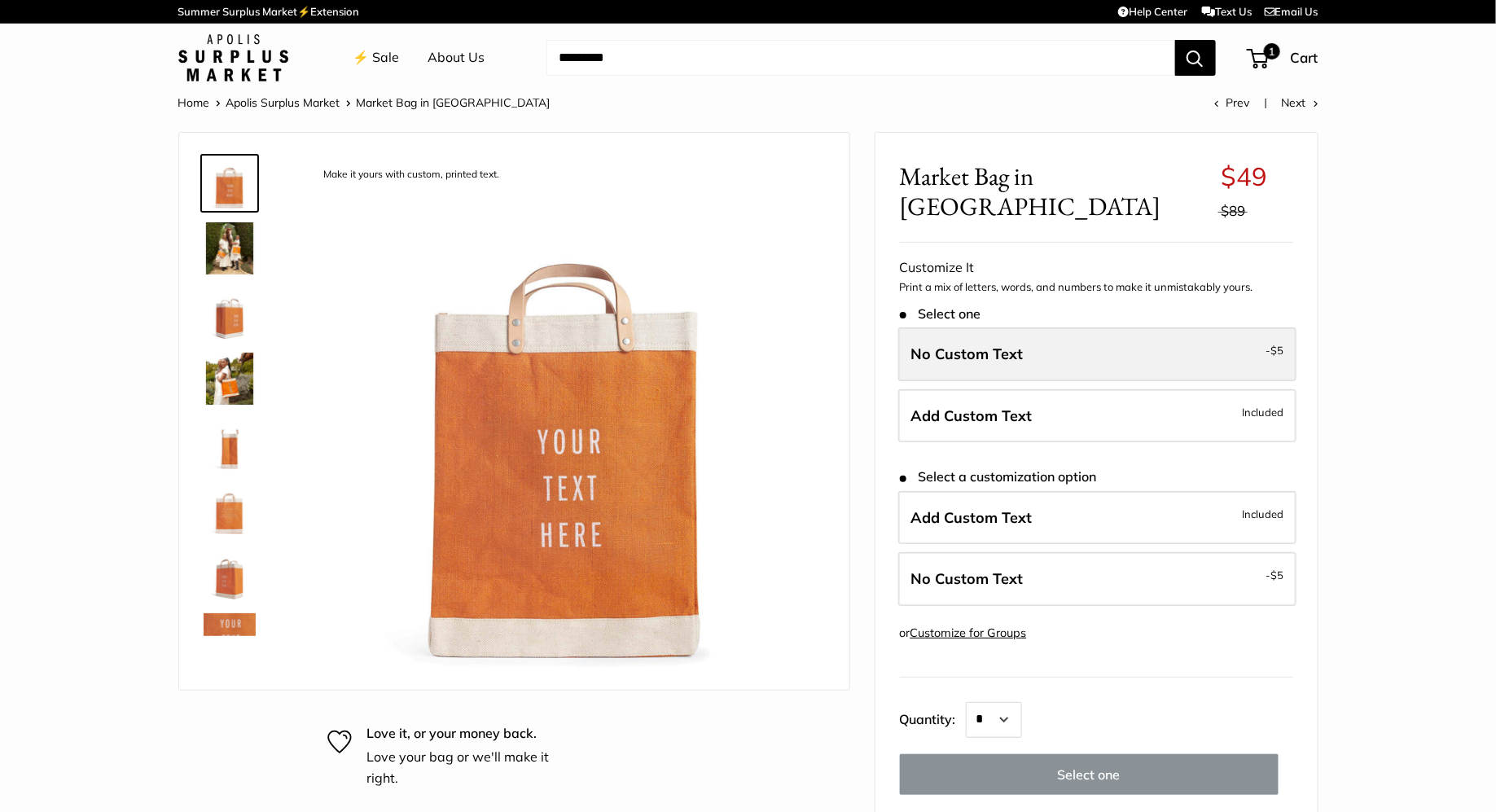
click at [948, 335] on label "No Custom Text - $5" at bounding box center [1098, 354] width 398 height 54
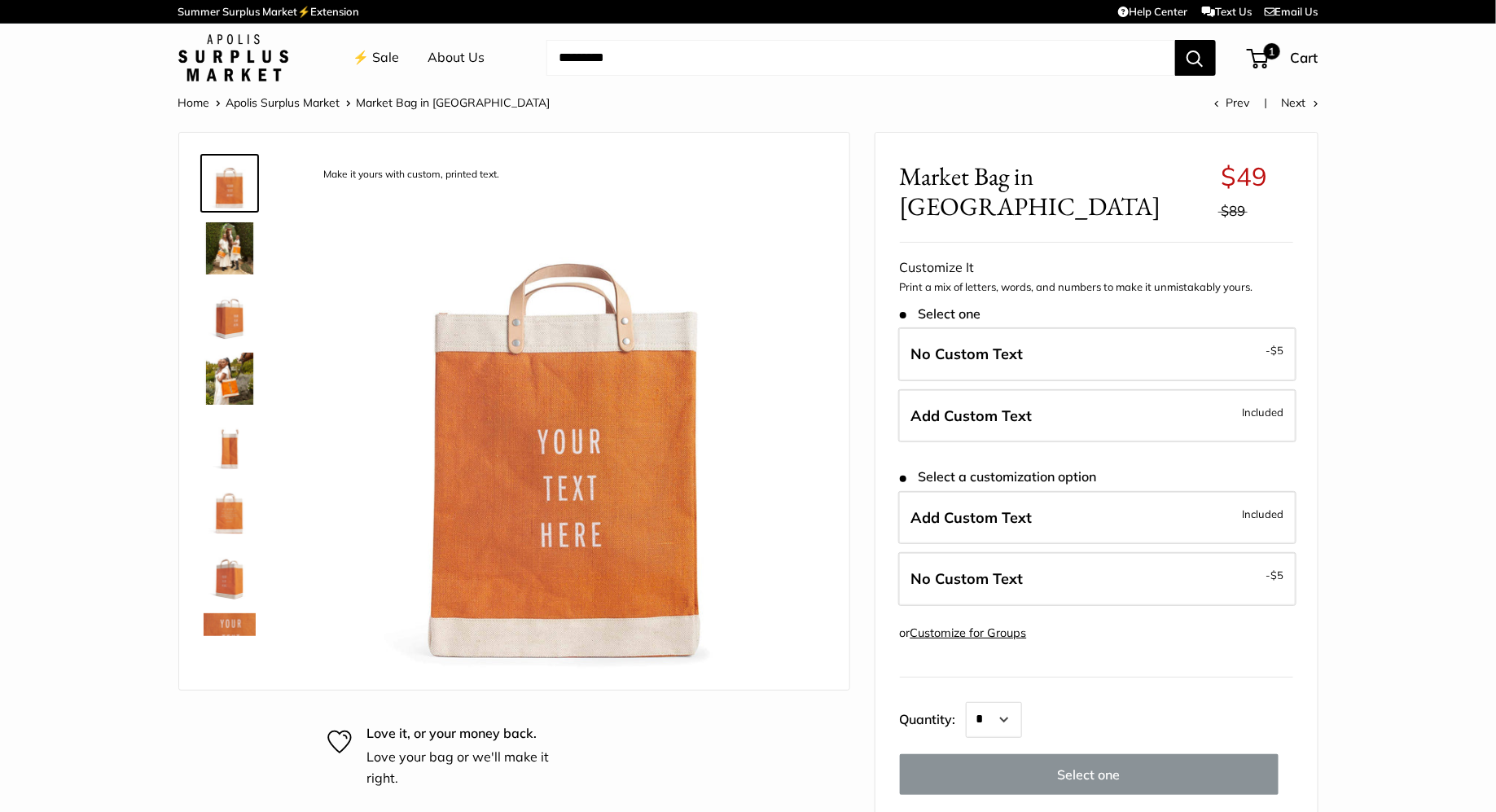
click at [243, 56] on img at bounding box center [233, 57] width 110 height 47
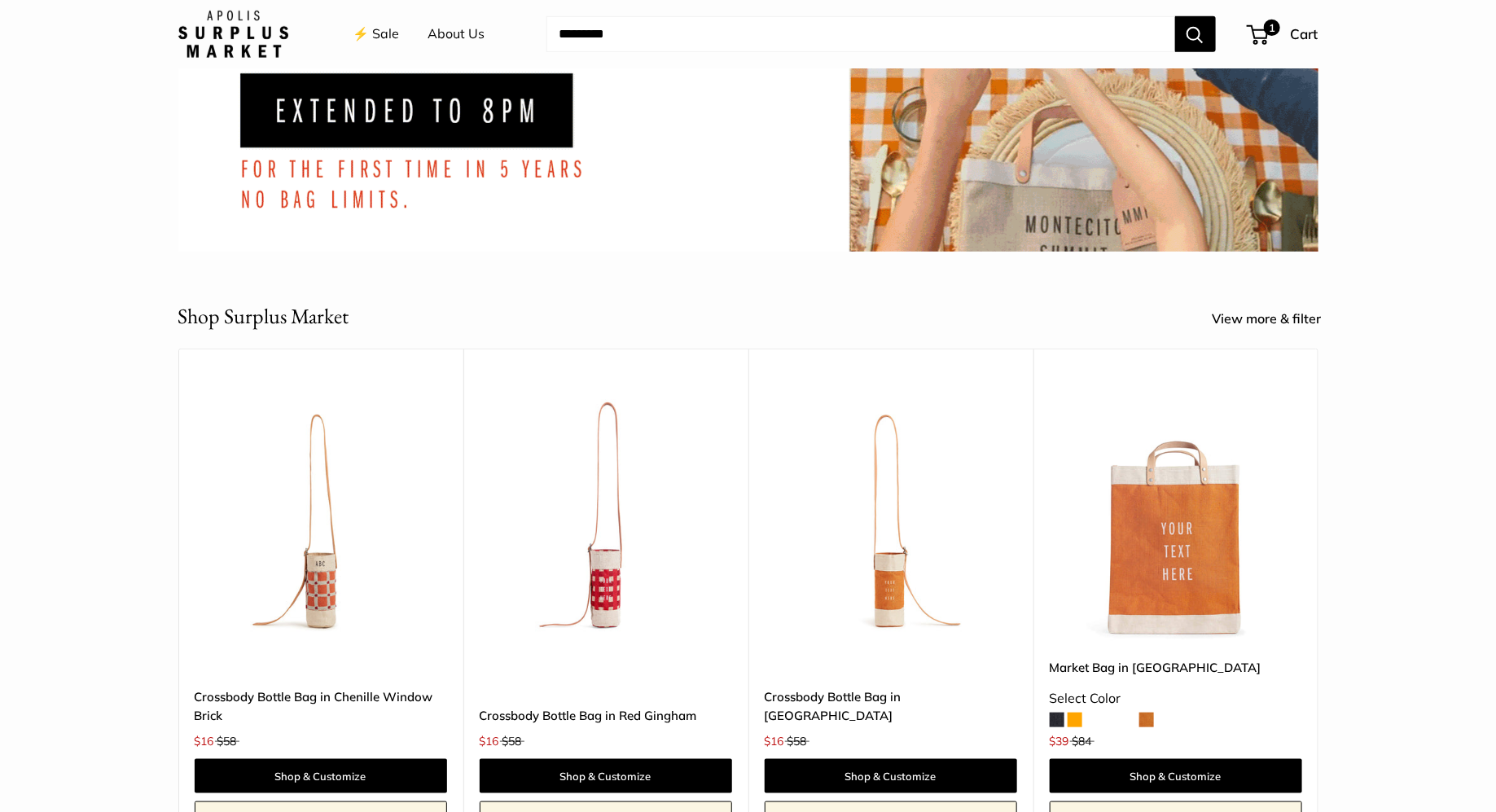
scroll to position [676, 0]
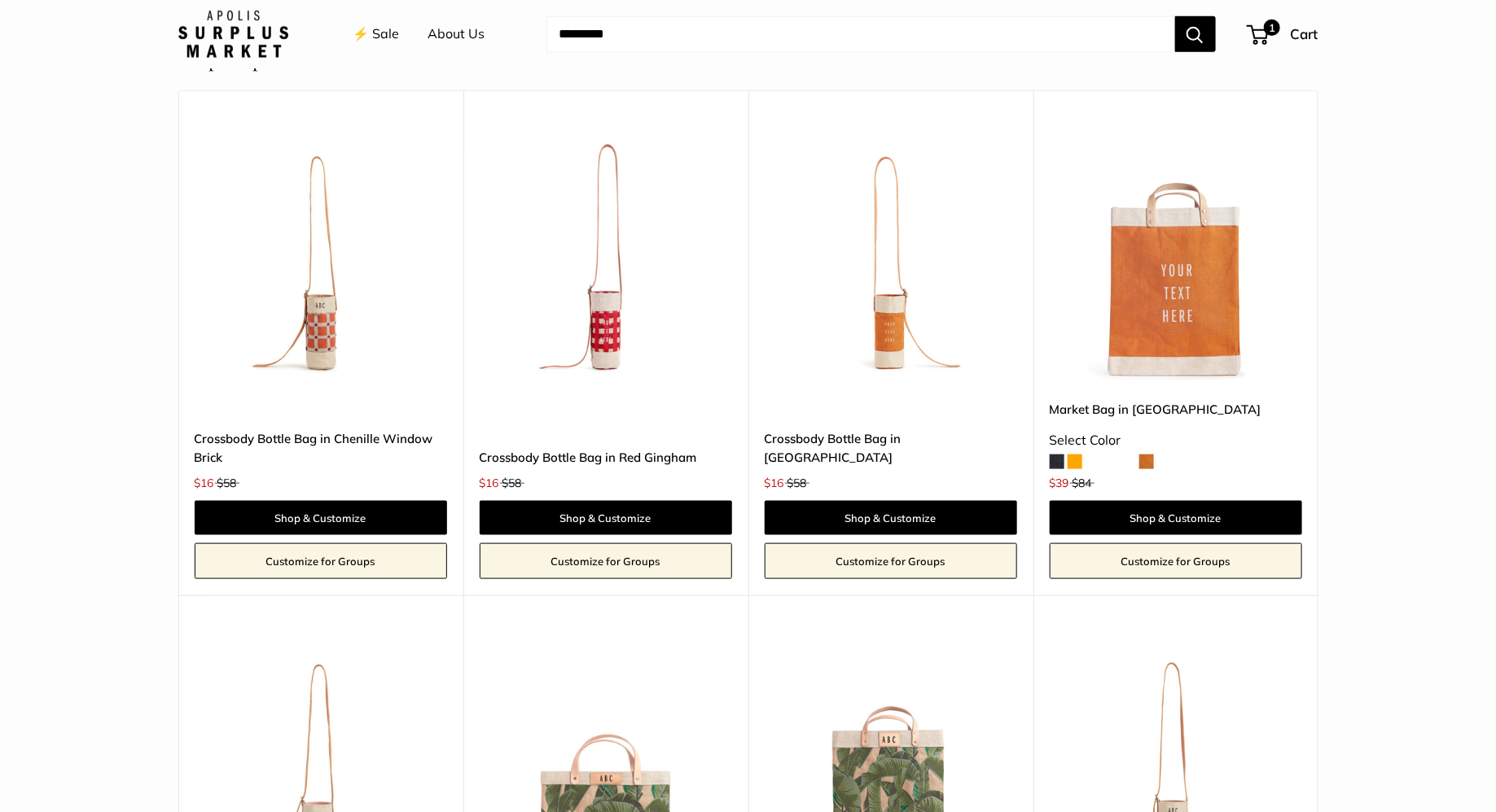
click at [0, 0] on img at bounding box center [0, 0] width 0 height 0
